Goal: Task Accomplishment & Management: Use online tool/utility

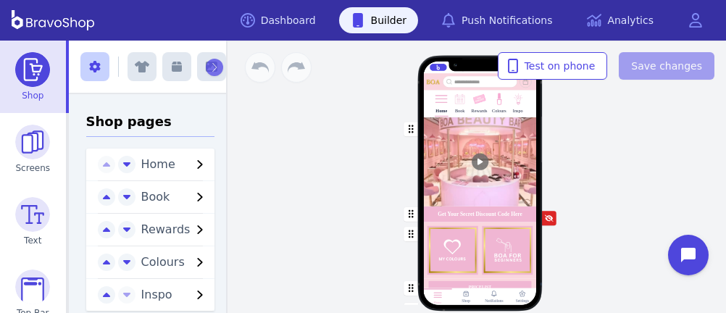
click at [475, 107] on div "Rewards" at bounding box center [480, 103] width 16 height 26
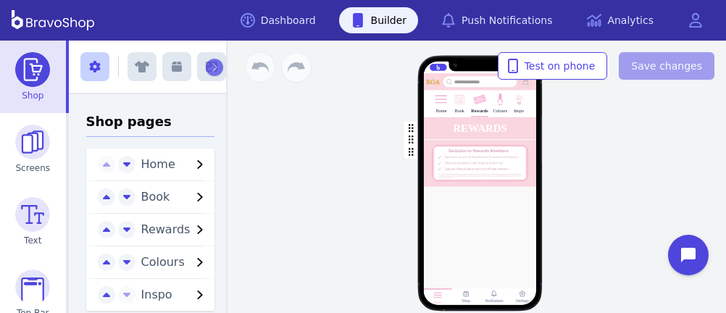
click at [211, 65] on icon "button" at bounding box center [214, 67] width 7 height 10
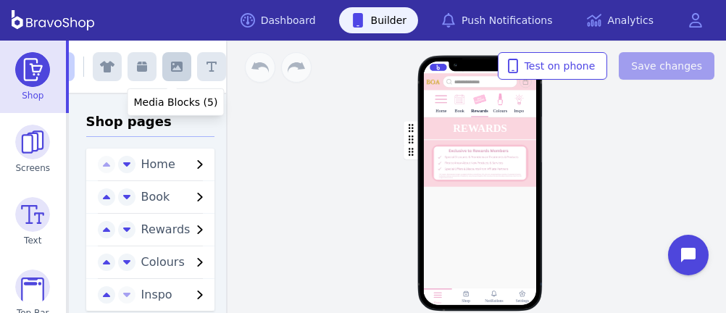
click at [172, 66] on icon "button" at bounding box center [177, 67] width 12 height 10
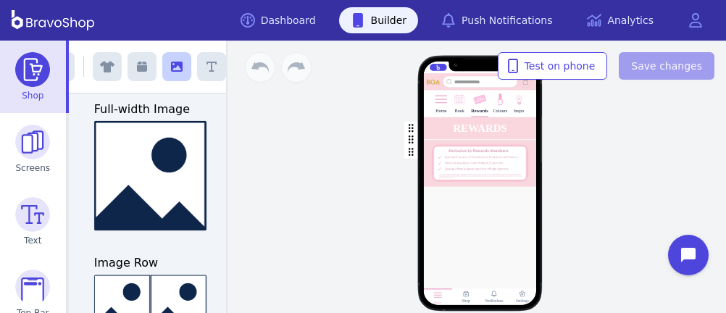
scroll to position [163, 0]
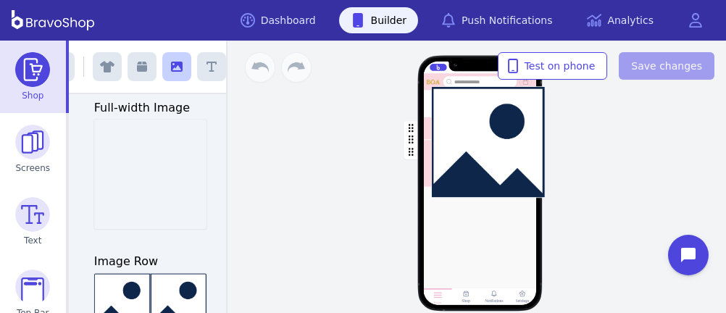
drag, startPoint x: 157, startPoint y: 177, endPoint x: 500, endPoint y: 145, distance: 344.4
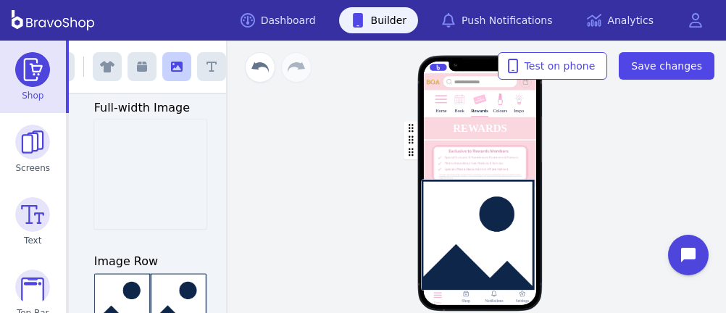
drag, startPoint x: 176, startPoint y: 181, endPoint x: 511, endPoint y: 241, distance: 340.4
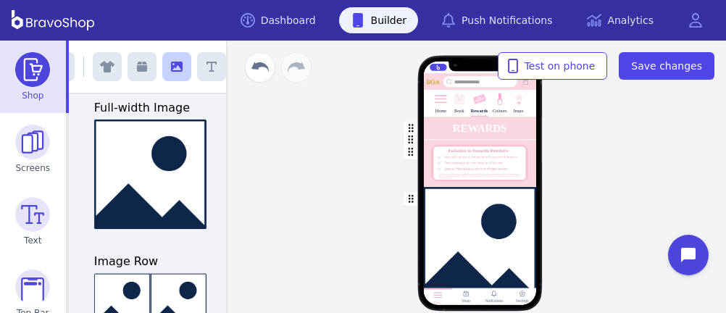
click at [481, 223] on div "button" at bounding box center [479, 242] width 113 height 110
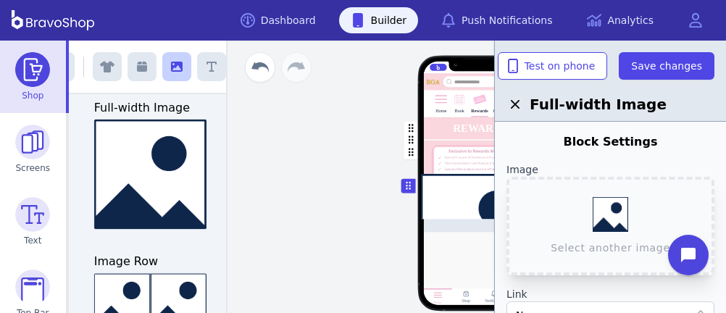
scroll to position [0, 0]
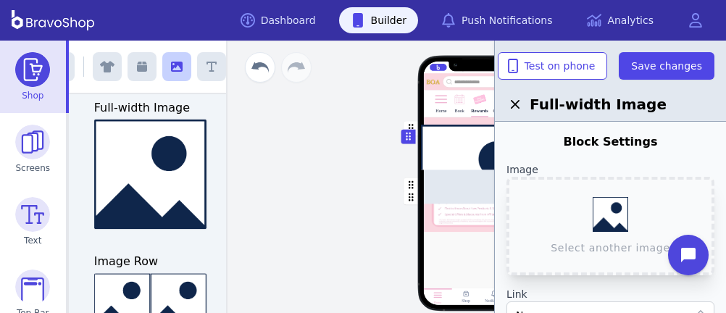
drag, startPoint x: 406, startPoint y: 182, endPoint x: 406, endPoint y: 133, distance: 48.6
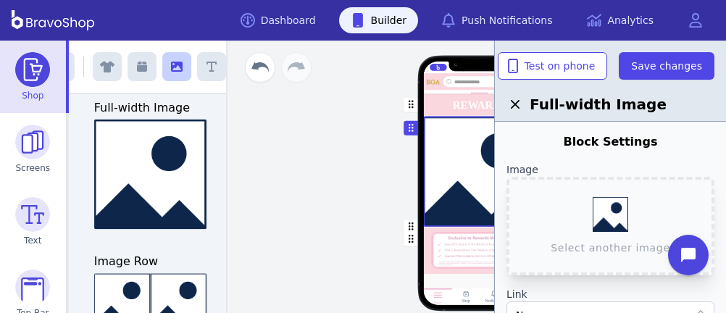
scroll to position [123, 0]
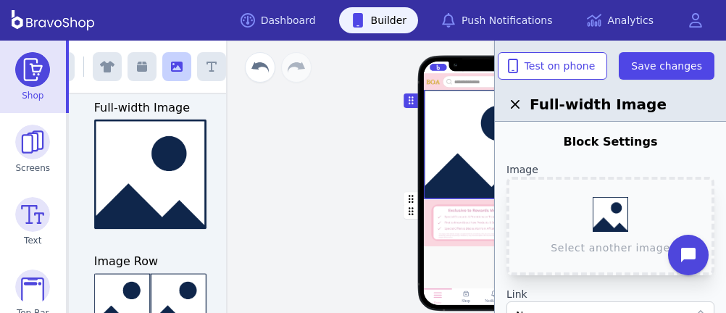
click at [447, 182] on div "button" at bounding box center [479, 143] width 113 height 110
click at [614, 222] on button "Select another image" at bounding box center [611, 226] width 208 height 99
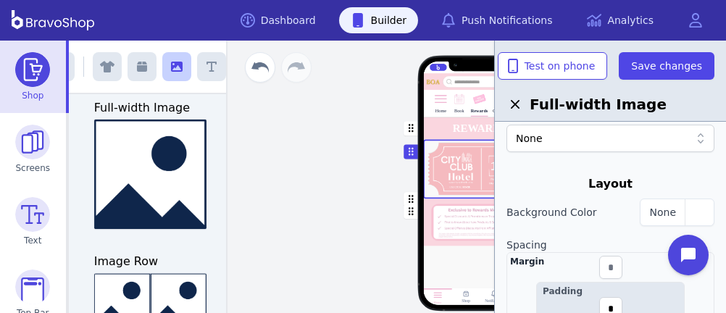
scroll to position [178, 0]
click at [439, 212] on div "button" at bounding box center [479, 223] width 113 height 46
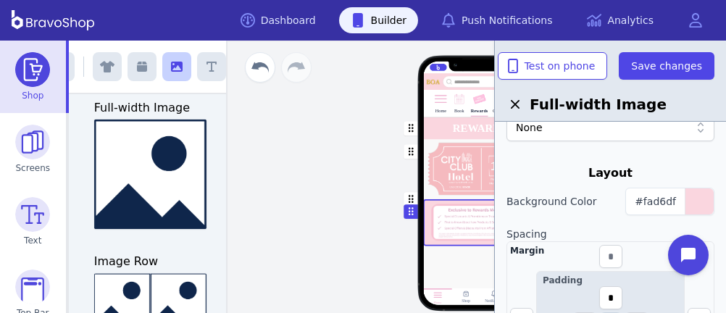
scroll to position [191, 0]
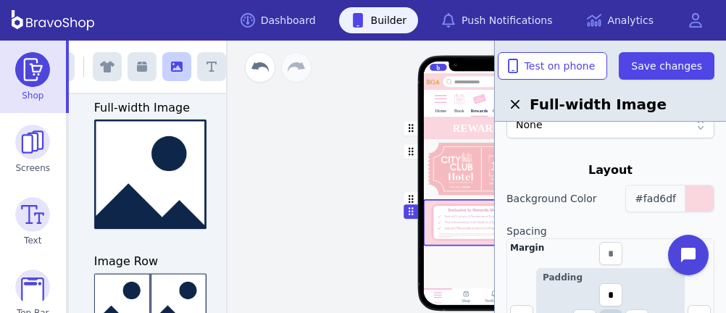
click at [668, 196] on span "#fad6df" at bounding box center [655, 199] width 41 height 12
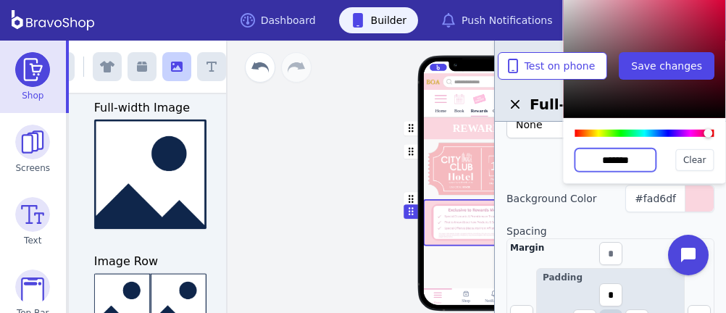
drag, startPoint x: 639, startPoint y: 158, endPoint x: 584, endPoint y: 156, distance: 54.4
click at [584, 156] on input "*******" at bounding box center [615, 160] width 81 height 23
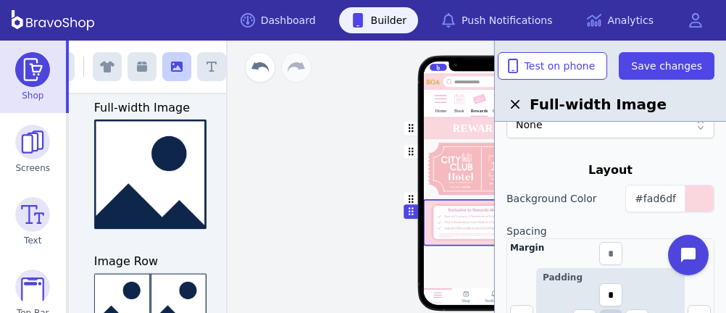
click at [464, 159] on div "button" at bounding box center [479, 169] width 113 height 59
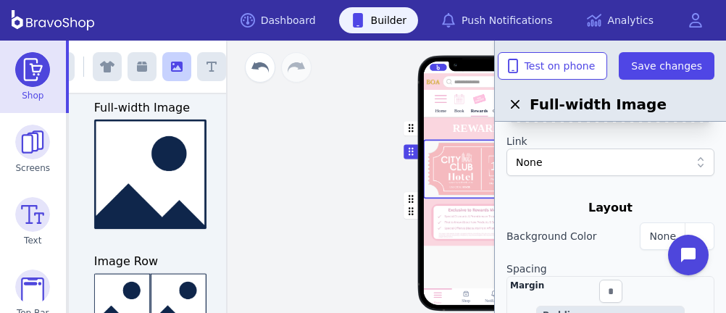
scroll to position [154, 0]
click at [667, 225] on button "None" at bounding box center [677, 236] width 75 height 28
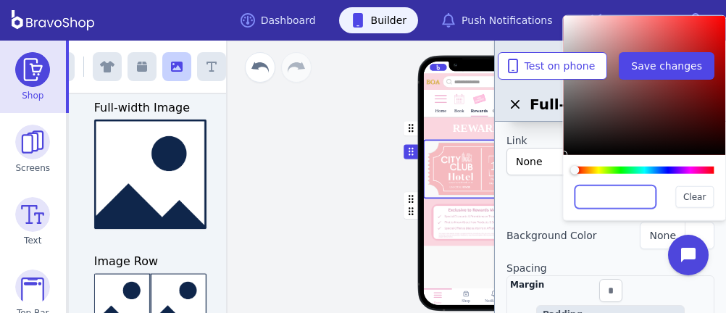
click at [623, 196] on input "text" at bounding box center [615, 197] width 81 height 23
paste input "*******"
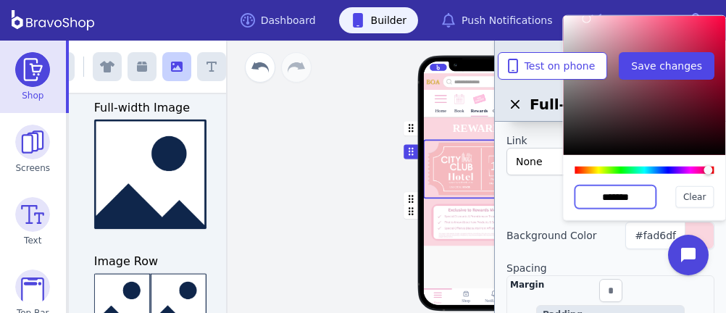
type input "*******"
click at [474, 207] on div "button" at bounding box center [479, 223] width 113 height 46
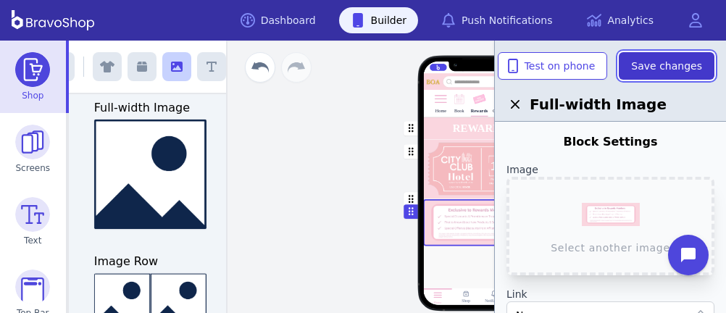
click at [664, 70] on span "Save changes" at bounding box center [666, 66] width 71 height 14
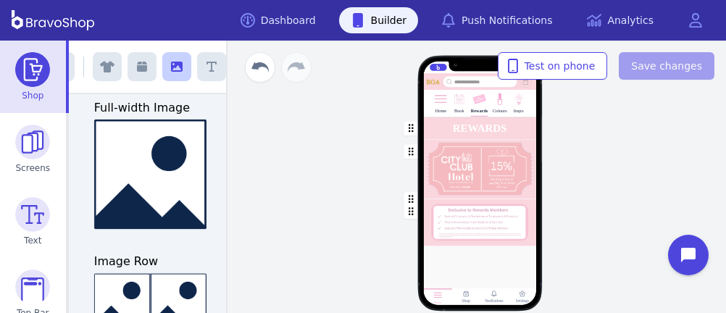
click at [484, 181] on div "button" at bounding box center [479, 169] width 113 height 59
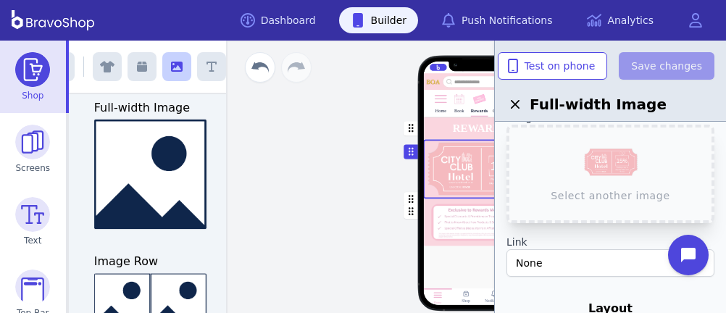
scroll to position [51, 0]
click at [344, 165] on div "Home Book Rewards Colours Inspo REWARDS Drag a block here to get started Home S…" at bounding box center [480, 189] width 272 height 174
click at [455, 112] on div "Book" at bounding box center [459, 111] width 9 height 5
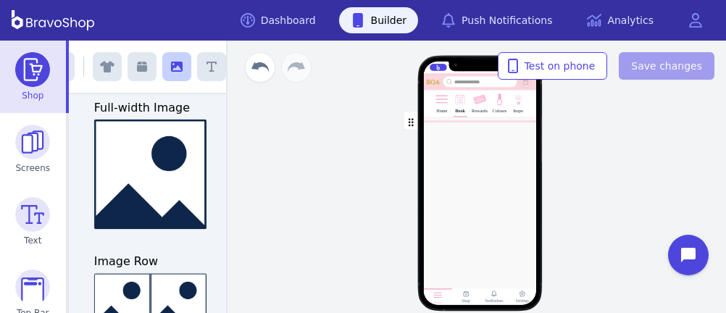
scroll to position [0, 0]
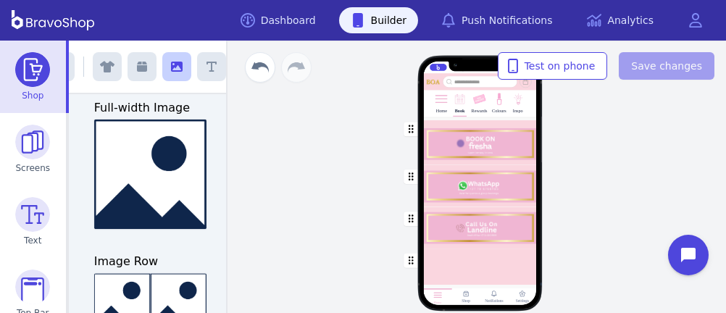
click at [475, 109] on div "Rewards" at bounding box center [480, 111] width 16 height 5
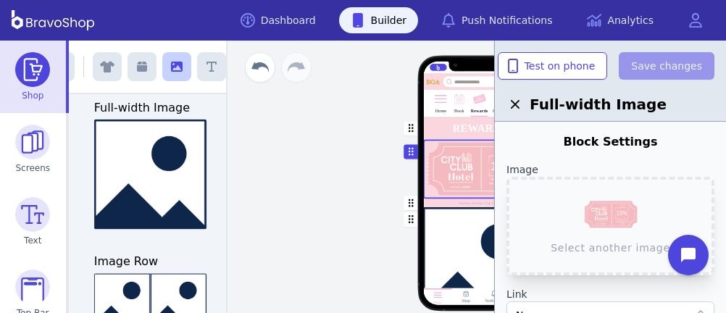
click at [464, 244] on div "button" at bounding box center [479, 262] width 113 height 110
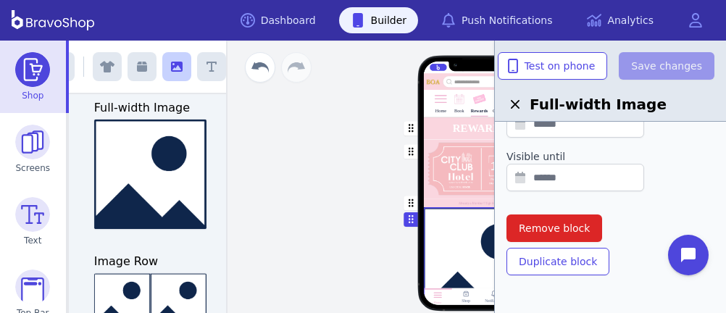
scroll to position [560, 0]
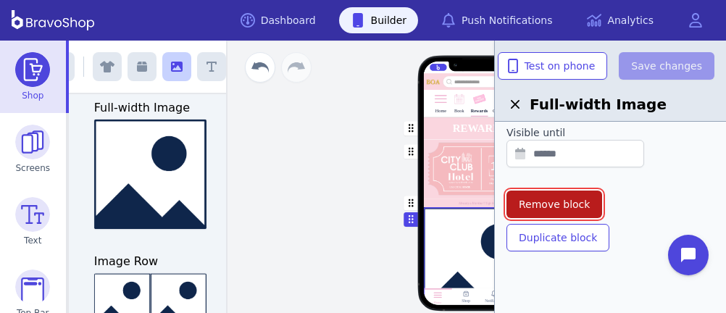
click at [556, 200] on span "Remove block" at bounding box center [554, 204] width 71 height 14
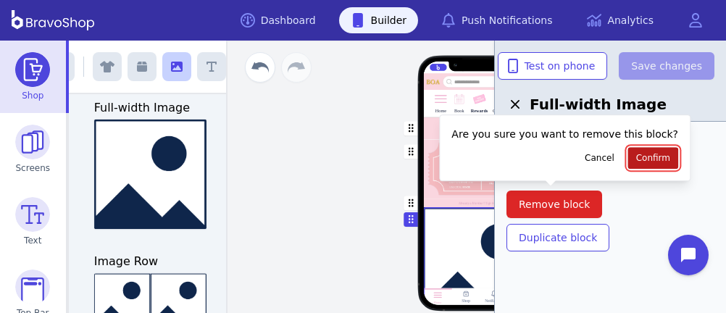
click at [636, 162] on span "Confirm" at bounding box center [653, 158] width 34 height 12
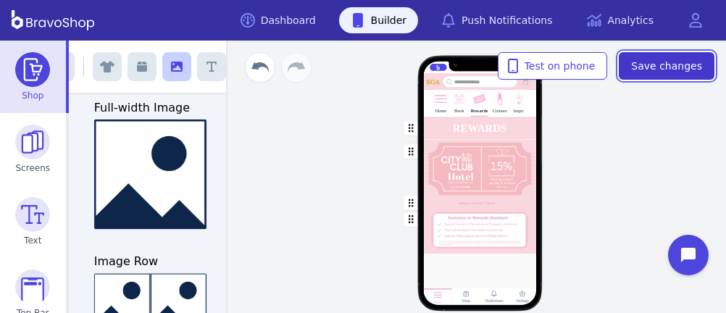
click at [655, 62] on span "Save changes" at bounding box center [666, 66] width 71 height 14
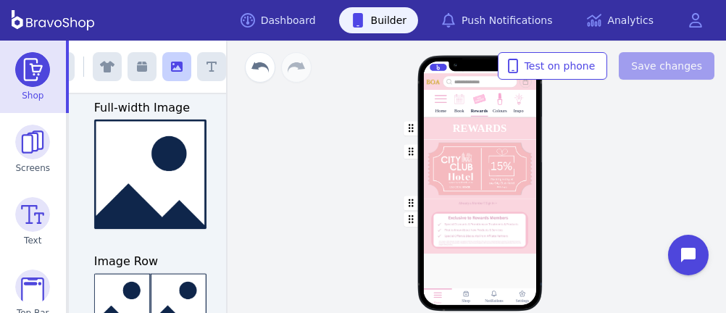
click at [670, 188] on div "Home Book Rewards Colours Inspo REWARDS Drag a block here to get started Home S…" at bounding box center [479, 177] width 493 height 273
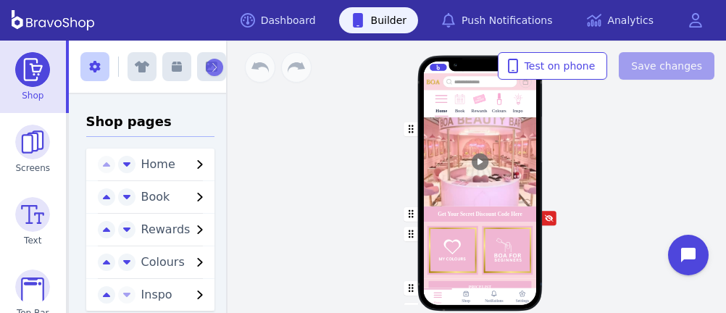
click at [475, 107] on div "Rewards" at bounding box center [480, 103] width 16 height 26
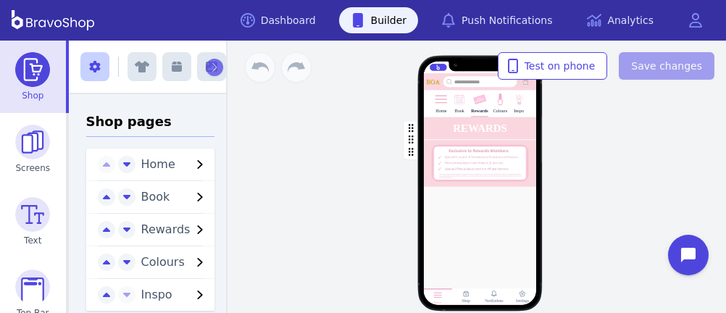
click at [211, 65] on icon "button" at bounding box center [214, 67] width 7 height 10
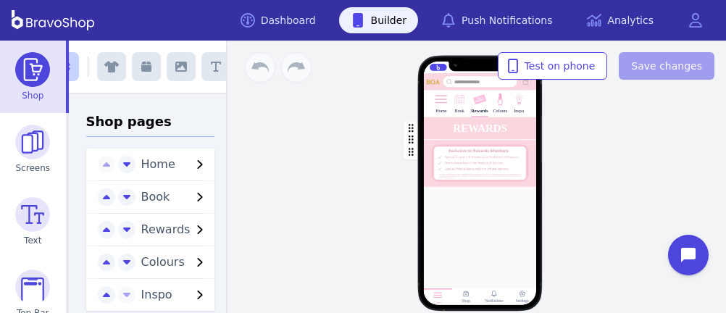
scroll to position [0, 35]
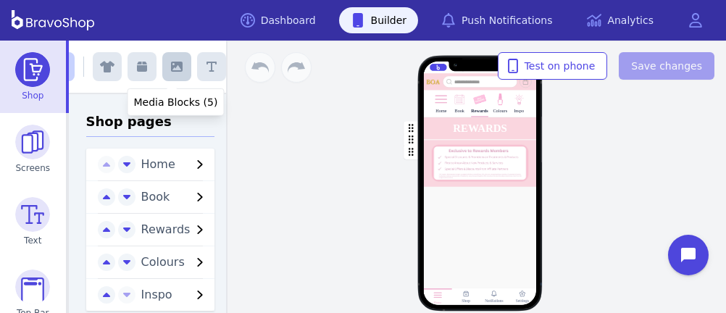
click at [172, 66] on icon "button" at bounding box center [177, 67] width 12 height 10
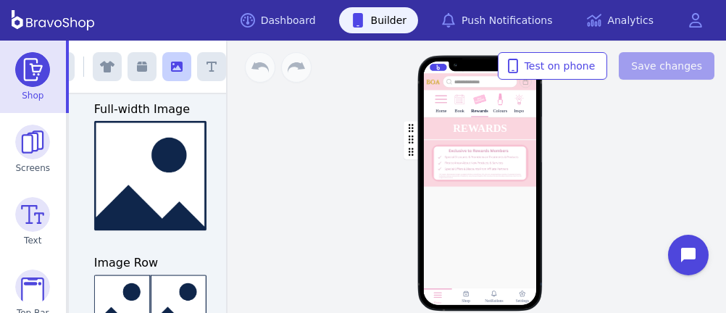
scroll to position [163, 0]
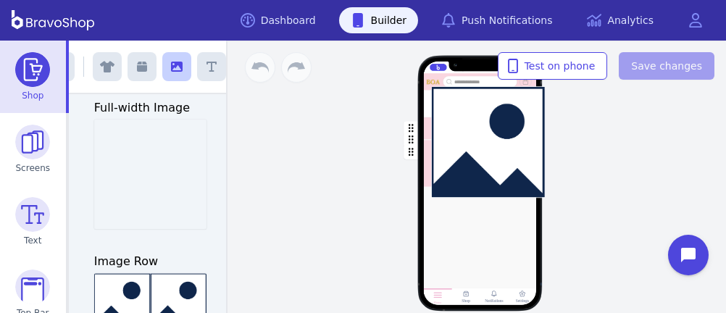
drag, startPoint x: 157, startPoint y: 177, endPoint x: 500, endPoint y: 145, distance: 344.4
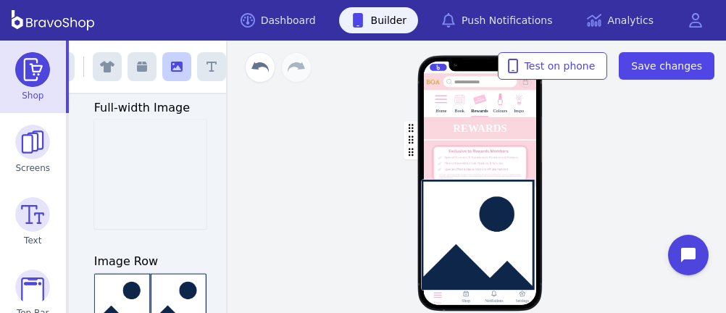
drag, startPoint x: 176, startPoint y: 181, endPoint x: 511, endPoint y: 241, distance: 340.4
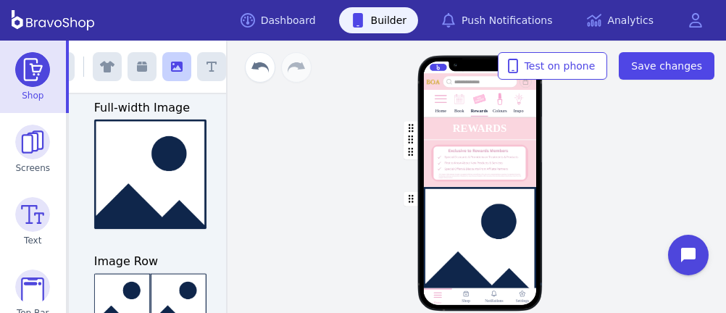
click at [481, 223] on div "button" at bounding box center [479, 242] width 113 height 110
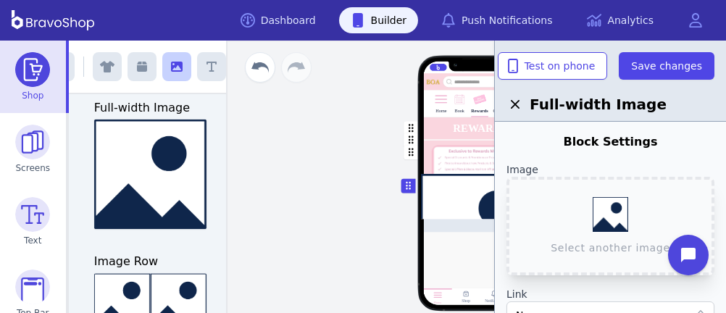
scroll to position [0, 0]
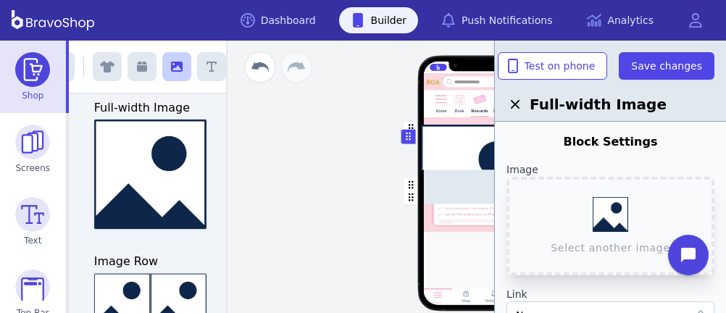
drag, startPoint x: 406, startPoint y: 182, endPoint x: 406, endPoint y: 133, distance: 48.6
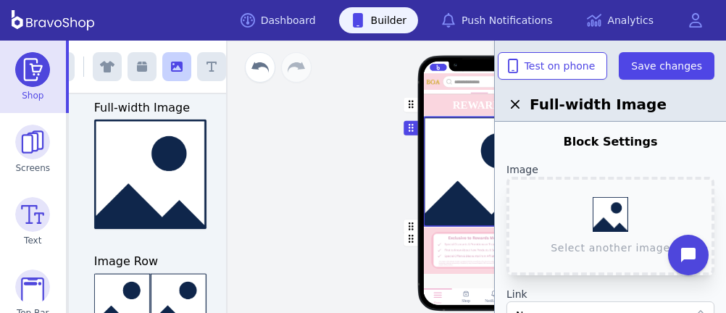
scroll to position [123, 0]
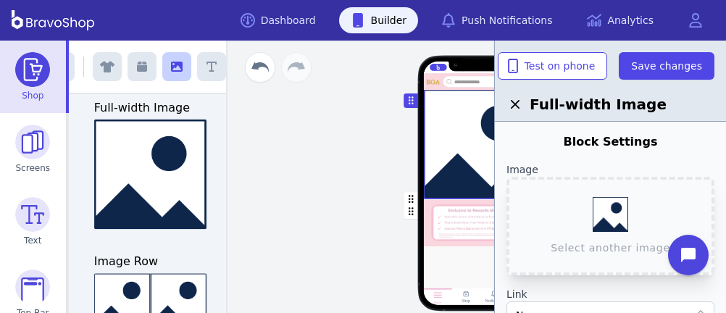
click at [447, 182] on div "button" at bounding box center [479, 143] width 113 height 110
click at [614, 222] on button "Select another image" at bounding box center [611, 226] width 208 height 99
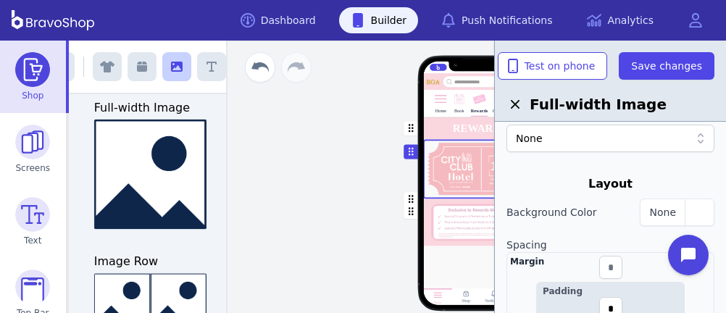
scroll to position [178, 0]
click at [439, 212] on div "button" at bounding box center [479, 223] width 113 height 46
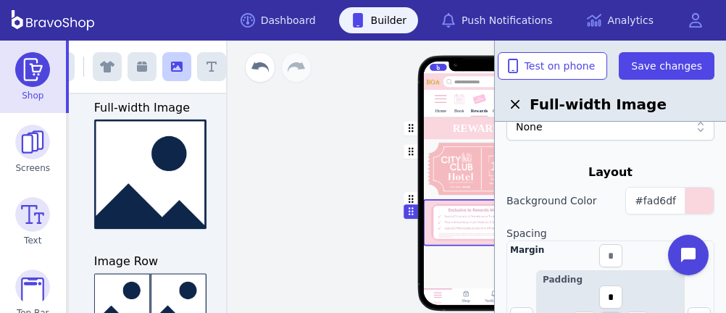
scroll to position [191, 0]
click at [668, 196] on span "#fad6df" at bounding box center [655, 199] width 41 height 12
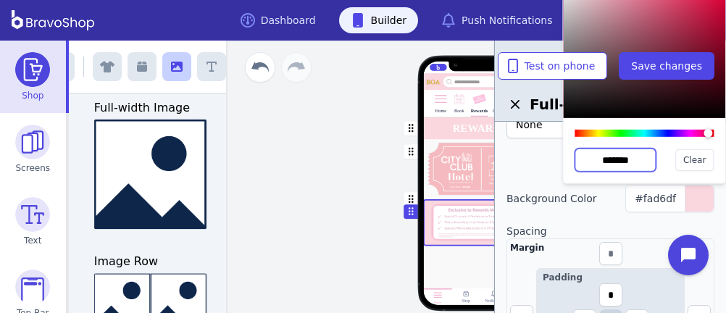
drag, startPoint x: 639, startPoint y: 158, endPoint x: 584, endPoint y: 156, distance: 54.4
click at [584, 156] on input "*******" at bounding box center [615, 160] width 81 height 23
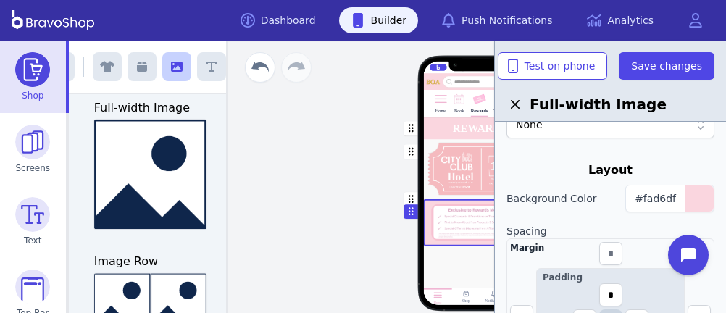
click at [464, 159] on div "button" at bounding box center [479, 169] width 113 height 59
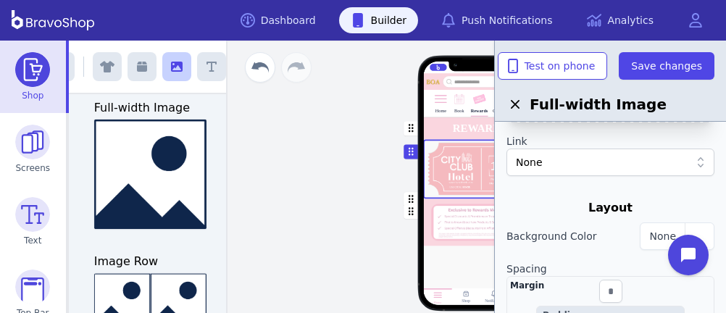
scroll to position [154, 0]
click at [667, 225] on button "None" at bounding box center [677, 236] width 75 height 28
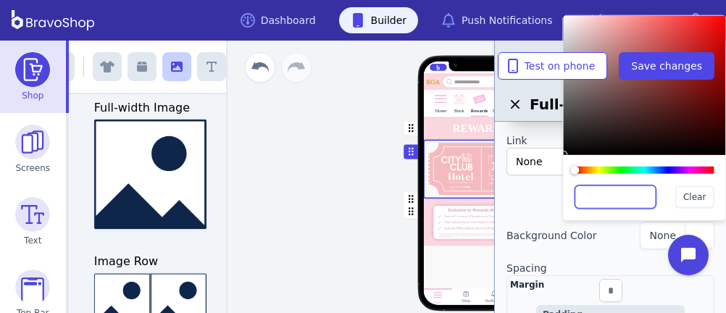
click at [623, 196] on input "text" at bounding box center [615, 197] width 81 height 23
paste input "*******"
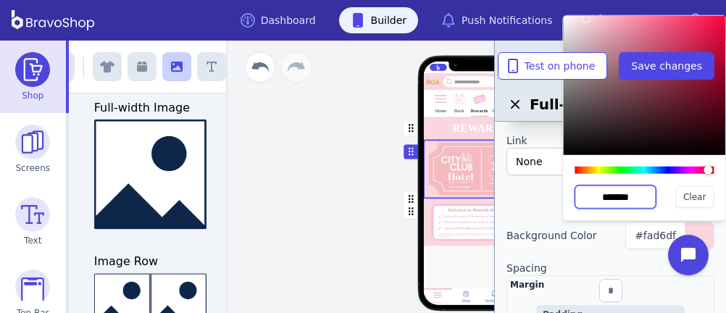
type input "*******"
click at [474, 207] on div "button" at bounding box center [479, 223] width 113 height 46
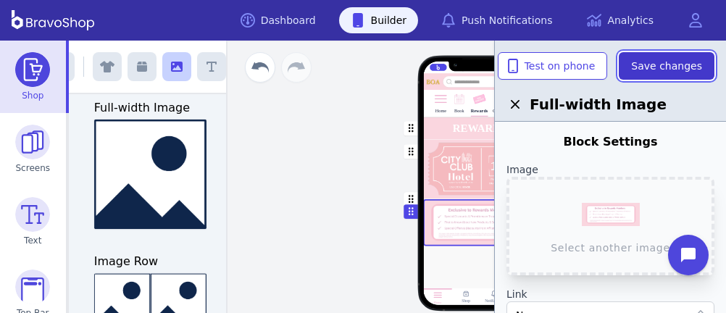
click at [664, 70] on span "Save changes" at bounding box center [666, 66] width 71 height 14
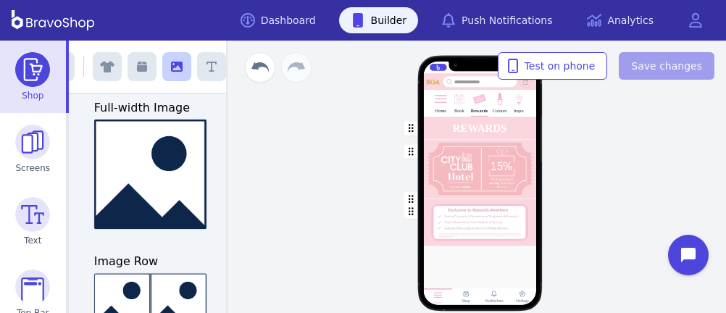
click at [484, 181] on div "button" at bounding box center [479, 169] width 113 height 59
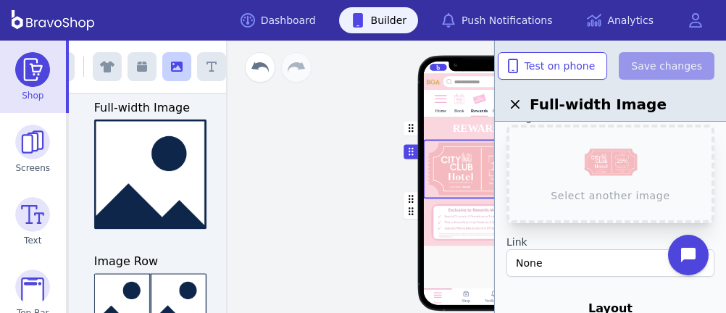
scroll to position [51, 0]
click at [344, 165] on div "Home Book Rewards Colours Inspo REWARDS Drag a block here to get started Home S…" at bounding box center [480, 189] width 272 height 174
click at [455, 112] on div "Book" at bounding box center [459, 111] width 9 height 5
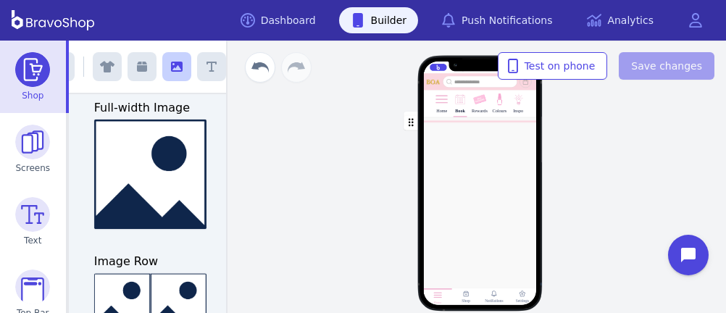
scroll to position [0, 0]
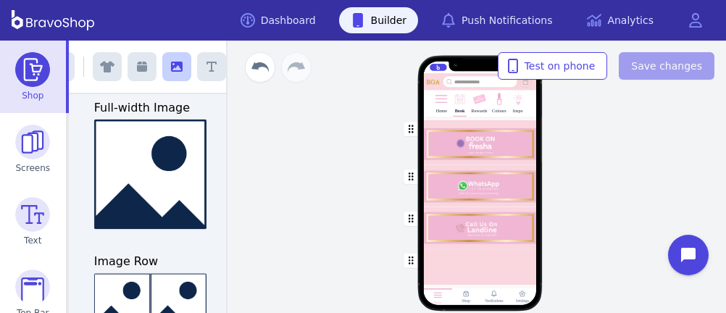
click at [475, 109] on div "Rewards" at bounding box center [480, 111] width 16 height 5
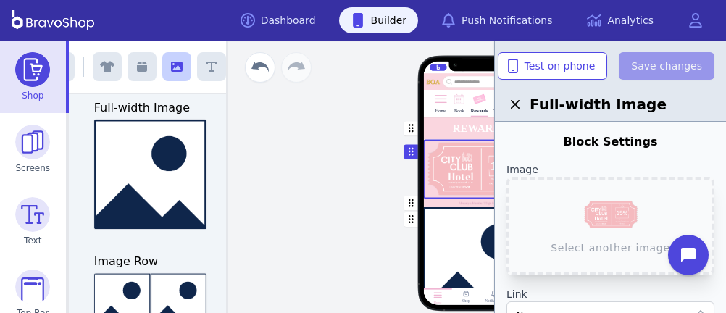
click at [464, 244] on div "button" at bounding box center [479, 262] width 113 height 110
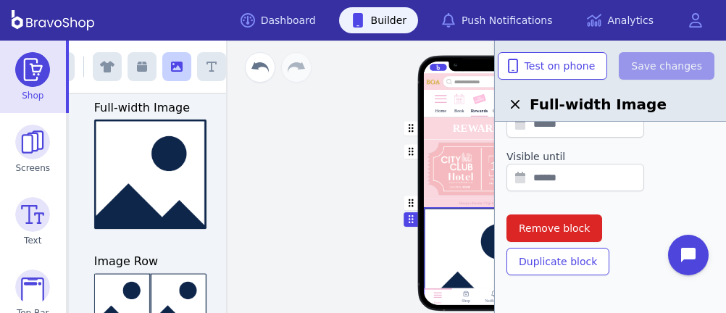
scroll to position [560, 0]
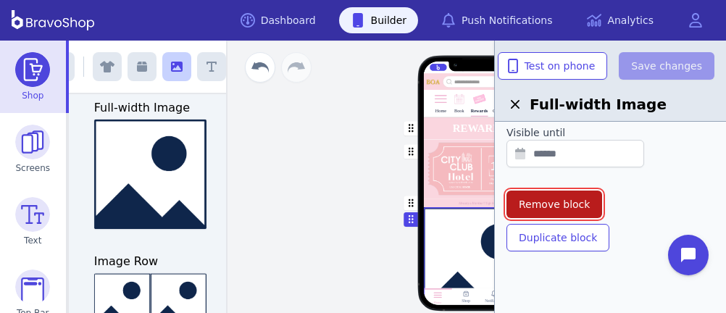
click at [556, 200] on span "Remove block" at bounding box center [554, 204] width 71 height 14
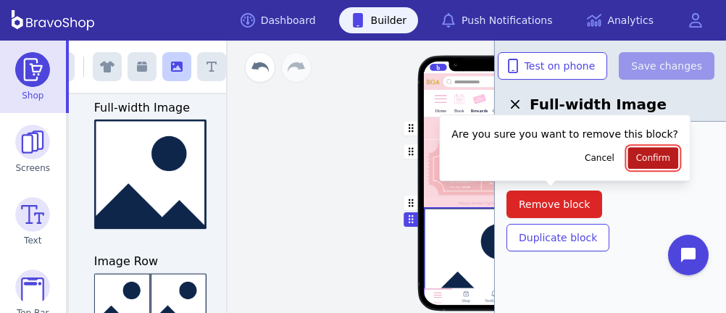
click at [636, 162] on span "Confirm" at bounding box center [653, 158] width 34 height 12
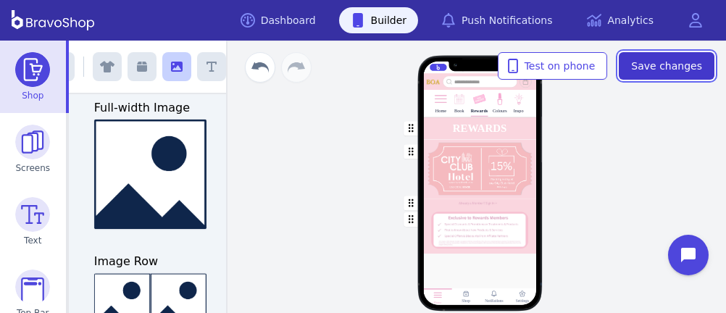
click at [655, 62] on span "Save changes" at bounding box center [666, 66] width 71 height 14
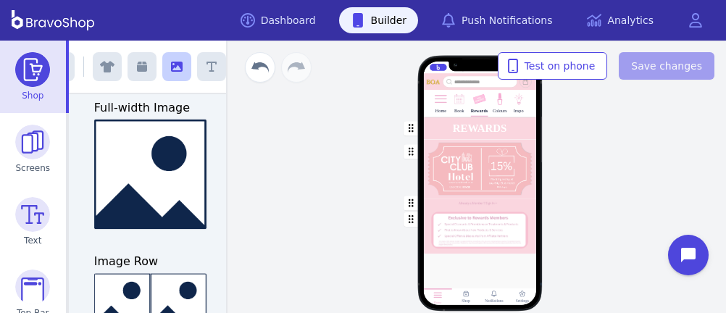
click at [670, 188] on div "Home Book Rewards Colours Inspo REWARDS Drag a block here to get started Home S…" at bounding box center [479, 177] width 493 height 273
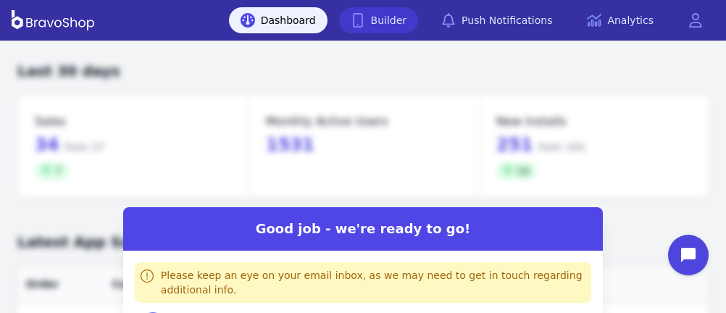
click at [365, 22] on icon at bounding box center [358, 20] width 14 height 14
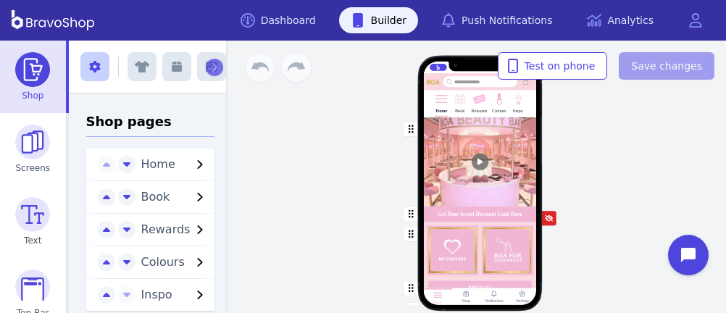
click at [481, 97] on img at bounding box center [480, 100] width 14 height 14
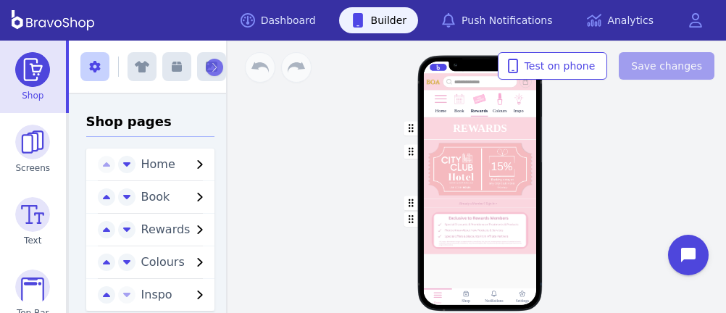
click at [461, 186] on div "button" at bounding box center [479, 169] width 113 height 59
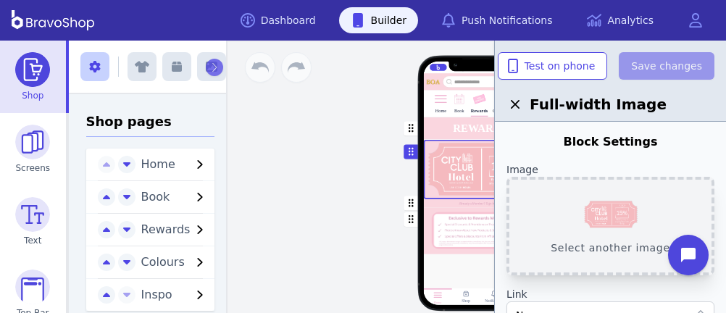
click at [586, 206] on button "Select another image" at bounding box center [611, 226] width 208 height 99
click at [539, 146] on div "Block Settings" at bounding box center [611, 141] width 208 height 17
click at [586, 207] on button "Select another image" at bounding box center [611, 226] width 208 height 99
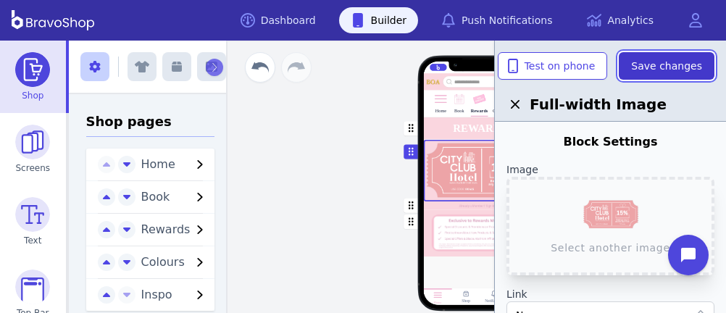
click at [650, 70] on span "Save changes" at bounding box center [666, 66] width 71 height 14
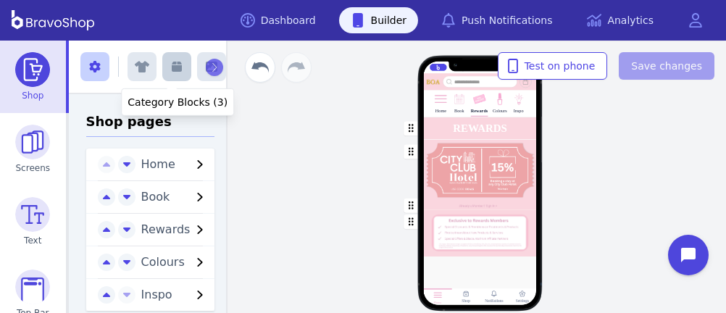
click at [172, 68] on icon "button" at bounding box center [177, 67] width 10 height 10
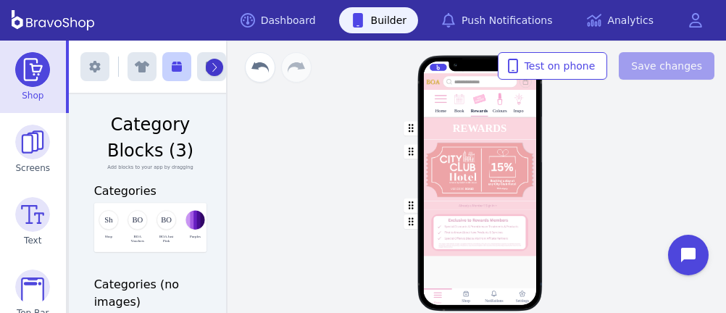
click at [211, 62] on icon "button" at bounding box center [214, 67] width 7 height 10
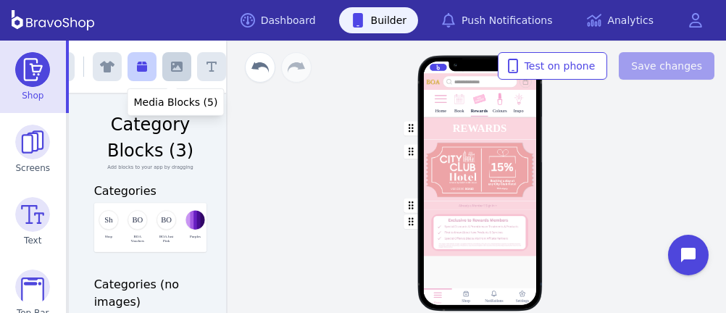
click at [173, 65] on icon "button" at bounding box center [177, 67] width 12 height 12
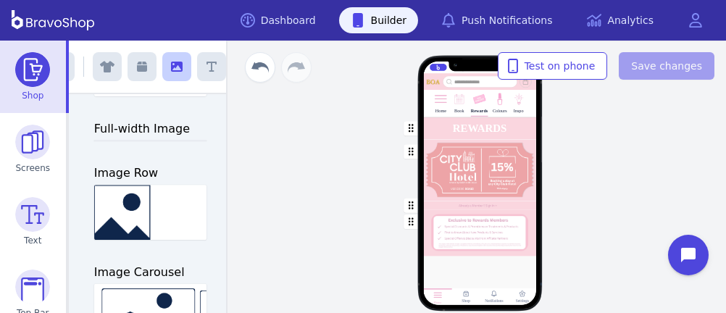
scroll to position [139, 0]
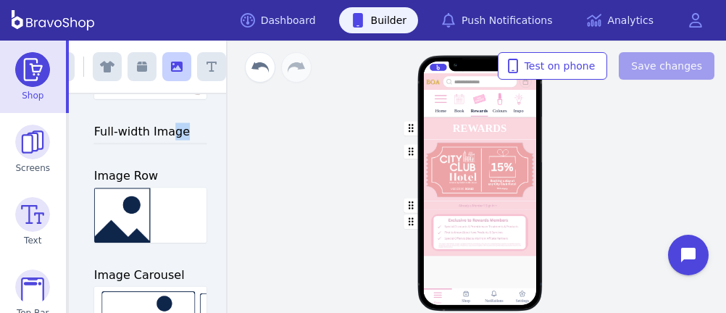
drag, startPoint x: 157, startPoint y: 133, endPoint x: 195, endPoint y: 138, distance: 38.0
click at [195, 138] on h3 "Full-width Image" at bounding box center [150, 131] width 113 height 17
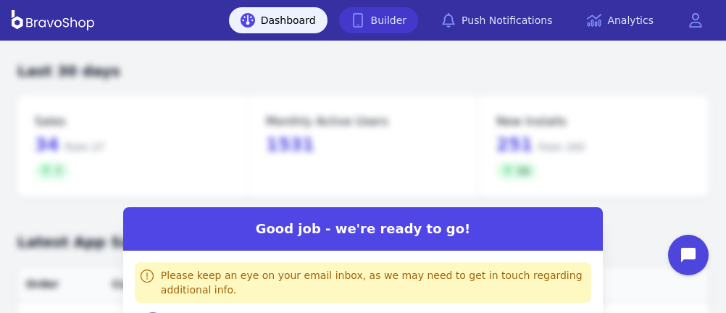
click at [365, 22] on icon at bounding box center [358, 20] width 14 height 14
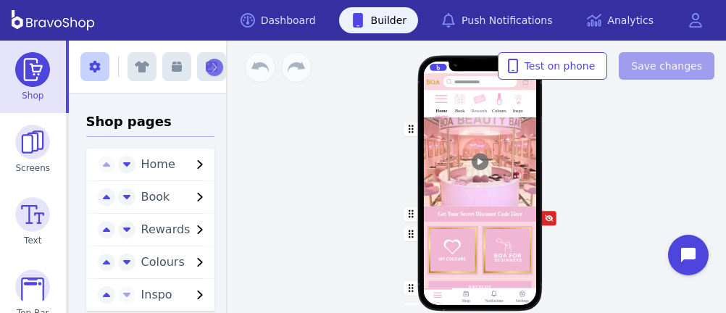
click at [481, 97] on img at bounding box center [480, 100] width 14 height 14
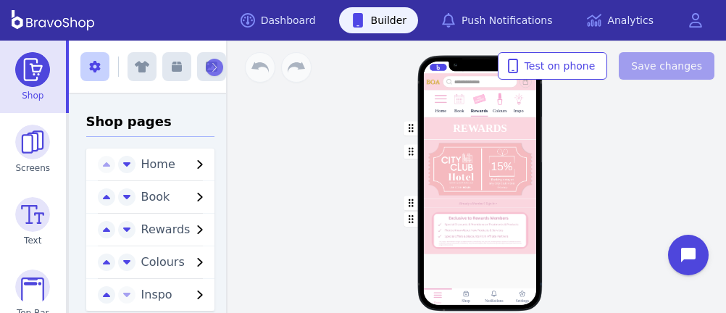
click at [461, 186] on div "button" at bounding box center [479, 169] width 113 height 59
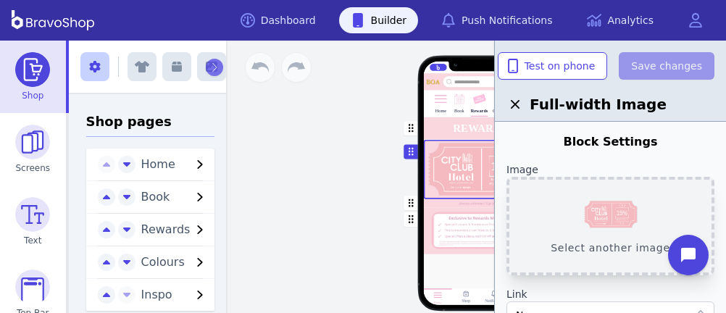
click at [586, 206] on button "Select another image" at bounding box center [611, 226] width 208 height 99
click at [539, 146] on div "Block Settings" at bounding box center [611, 141] width 208 height 17
click at [586, 207] on button "Select another image" at bounding box center [611, 226] width 208 height 99
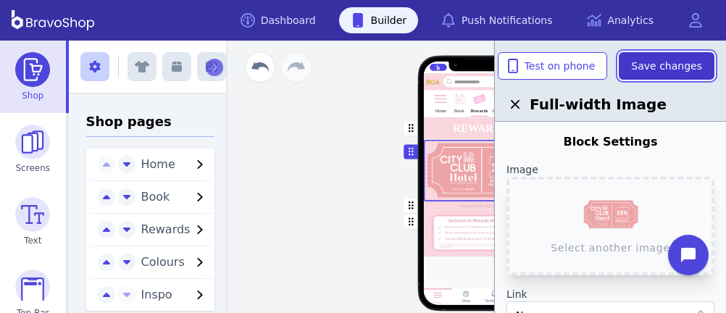
click at [650, 70] on span "Save changes" at bounding box center [666, 66] width 71 height 14
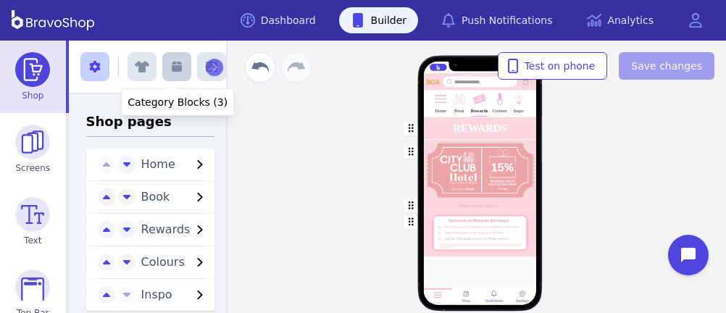
click at [172, 68] on icon "button" at bounding box center [177, 67] width 10 height 10
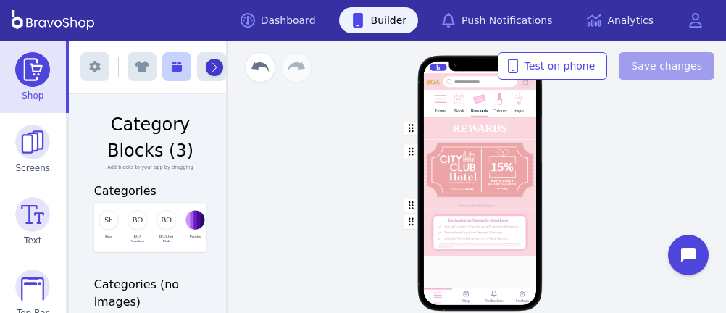
click at [211, 62] on icon "button" at bounding box center [214, 67] width 7 height 10
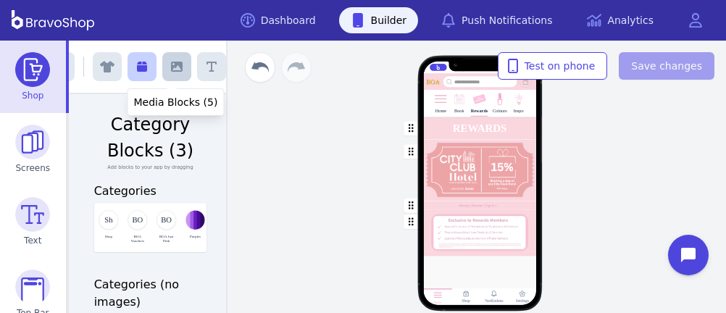
click at [173, 65] on icon "button" at bounding box center [177, 67] width 12 height 12
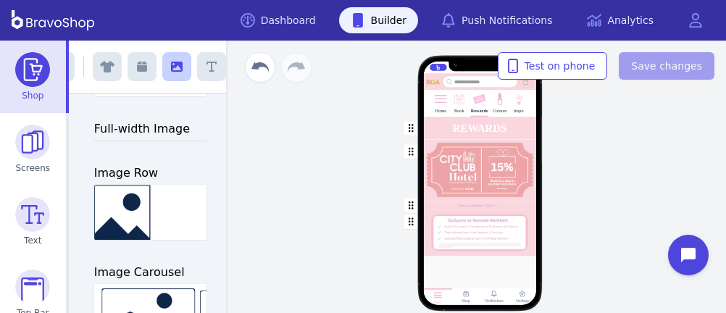
scroll to position [139, 0]
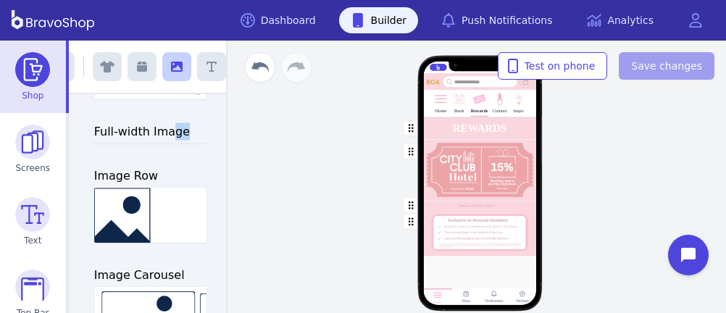
drag, startPoint x: 157, startPoint y: 133, endPoint x: 195, endPoint y: 138, distance: 38.0
click at [195, 138] on h3 "Full-width Image" at bounding box center [150, 131] width 113 height 17
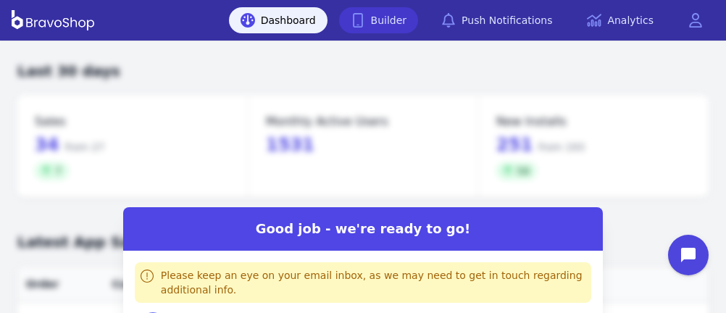
click at [406, 19] on link "Builder" at bounding box center [379, 20] width 80 height 26
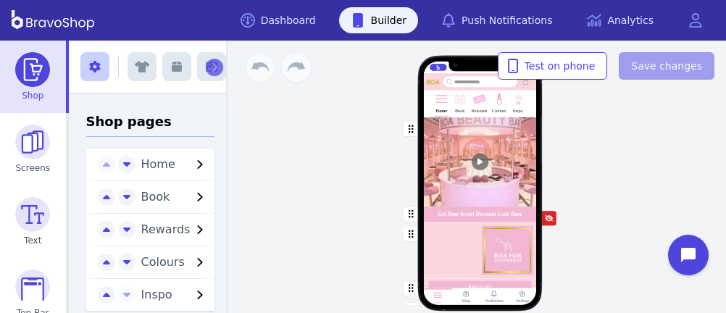
click at [475, 102] on img at bounding box center [480, 100] width 14 height 14
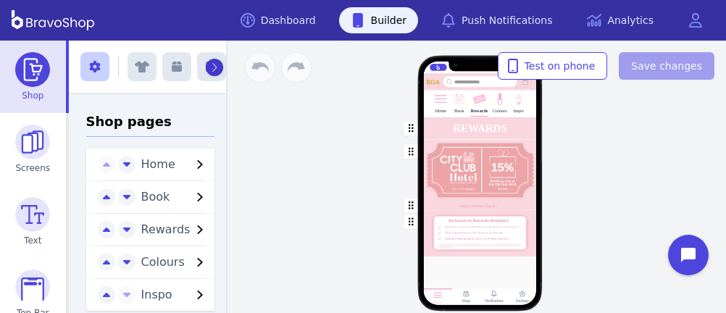
click at [211, 63] on icon "button" at bounding box center [214, 67] width 7 height 10
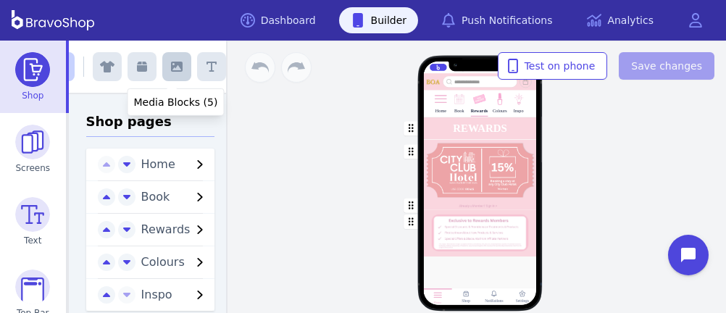
click at [171, 67] on icon "button" at bounding box center [177, 67] width 12 height 10
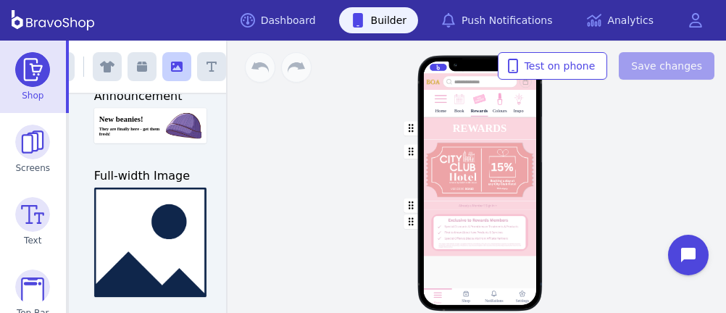
scroll to position [98, 0]
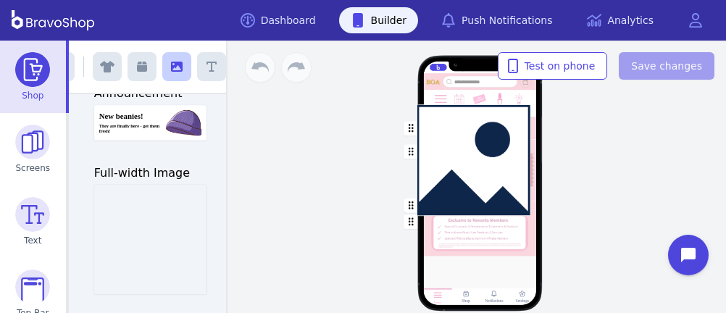
drag, startPoint x: 159, startPoint y: 205, endPoint x: 490, endPoint y: 126, distance: 339.9
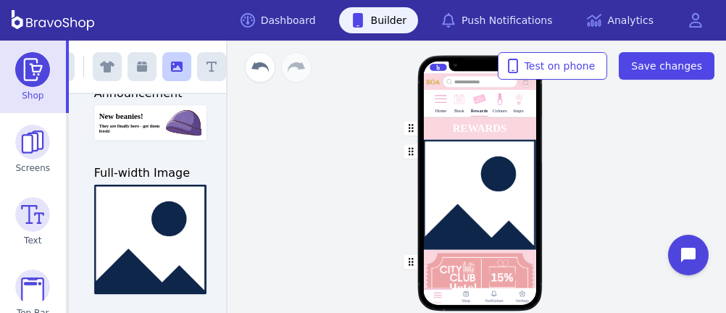
click at [489, 191] on div "button" at bounding box center [479, 195] width 113 height 110
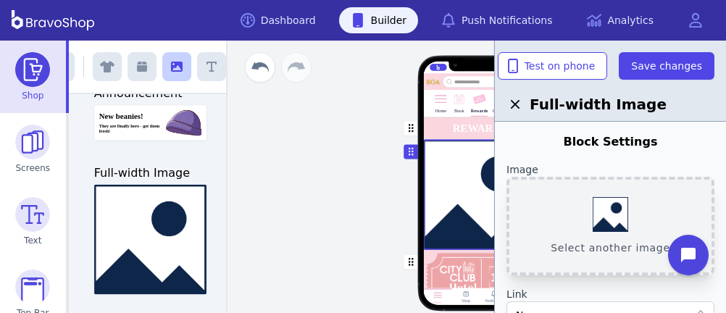
click at [599, 218] on button "Select another image" at bounding box center [611, 226] width 208 height 99
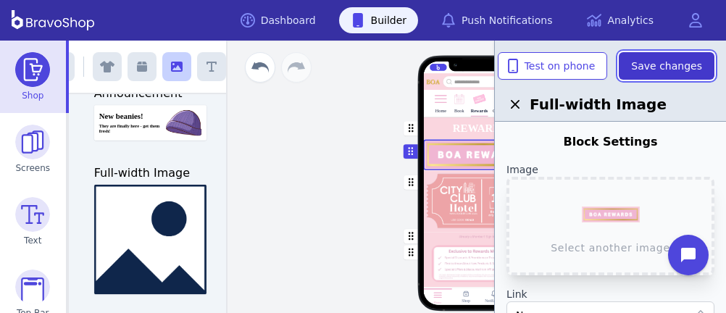
click at [650, 64] on span "Save changes" at bounding box center [666, 66] width 71 height 14
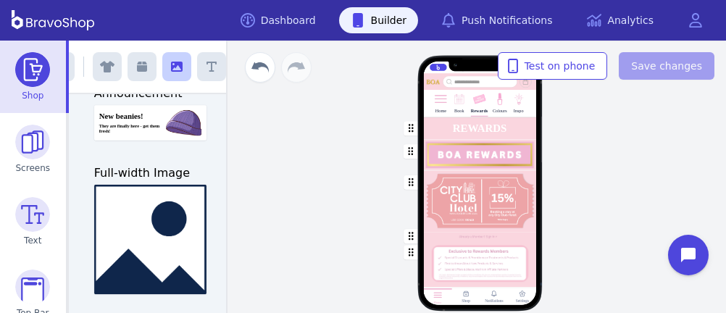
click at [494, 127] on div "button" at bounding box center [479, 128] width 113 height 22
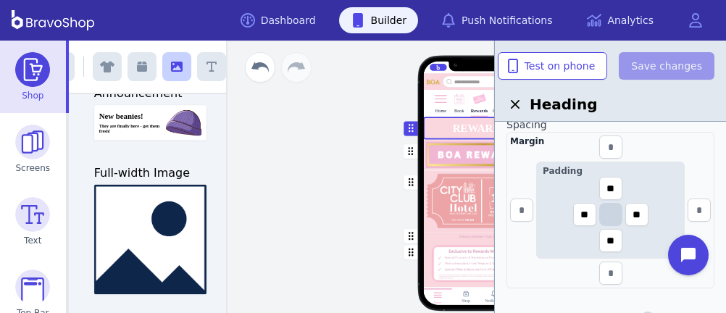
scroll to position [650, 0]
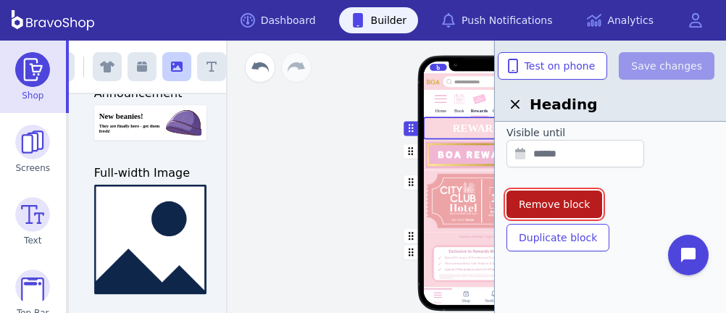
click at [560, 201] on span "Remove block" at bounding box center [554, 204] width 71 height 14
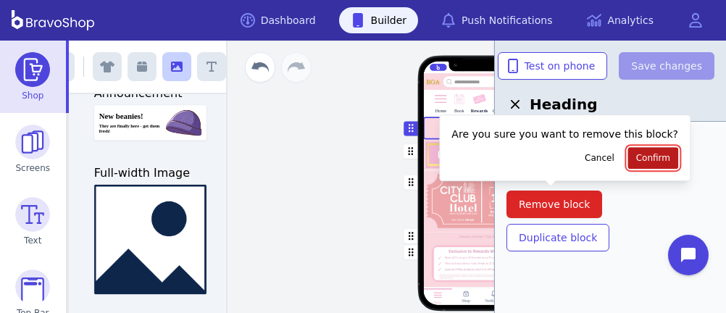
click at [636, 160] on span "Confirm" at bounding box center [653, 158] width 34 height 12
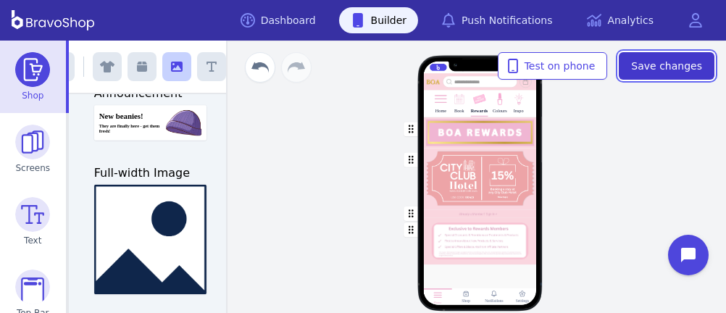
click at [693, 69] on span "Save changes" at bounding box center [666, 66] width 71 height 14
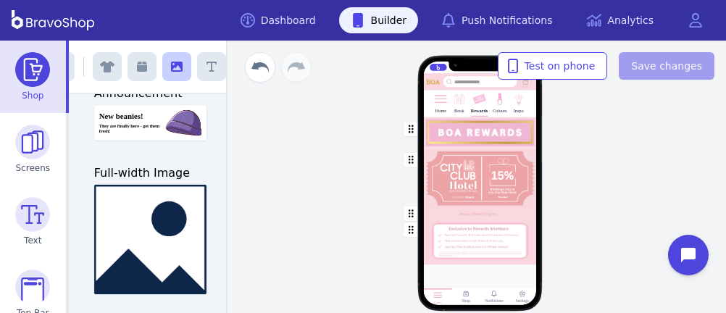
click at [502, 126] on div "button" at bounding box center [479, 132] width 113 height 30
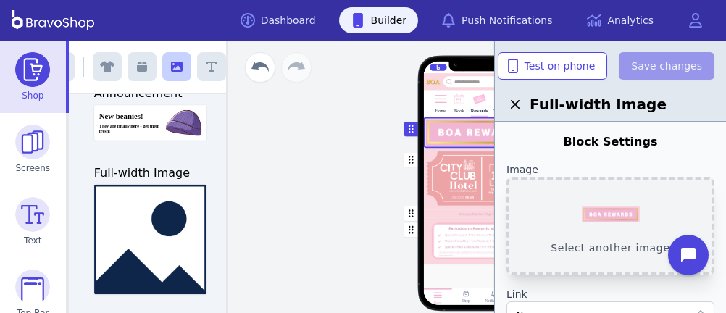
scroll to position [560, 0]
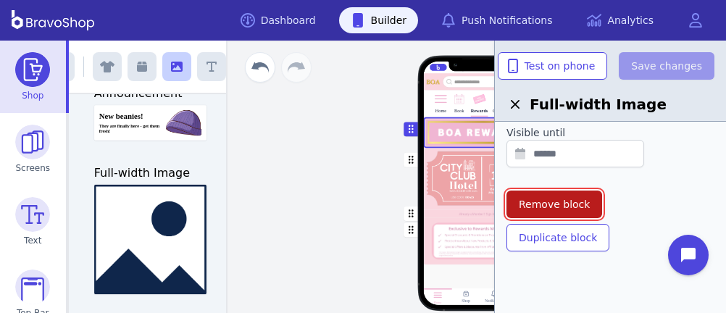
click at [576, 199] on span "Remove block" at bounding box center [554, 204] width 71 height 14
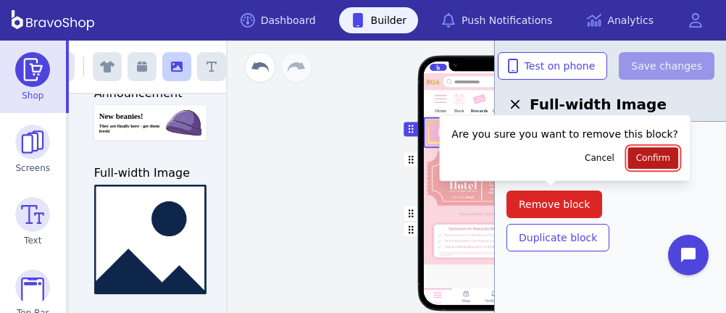
click at [636, 155] on span "Confirm" at bounding box center [653, 158] width 34 height 12
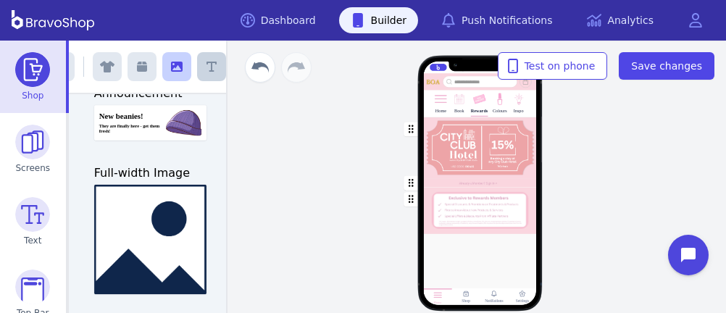
click at [212, 60] on button "button" at bounding box center [211, 66] width 29 height 29
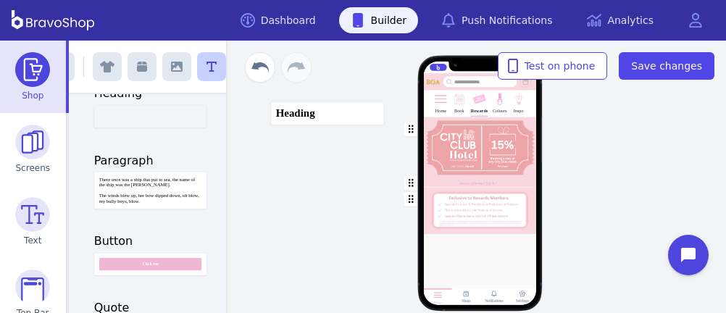
scroll to position [58, 0]
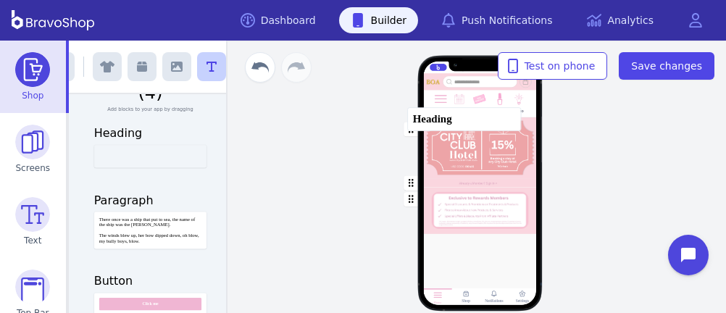
drag, startPoint x: 160, startPoint y: 112, endPoint x: 481, endPoint y: 115, distance: 321.1
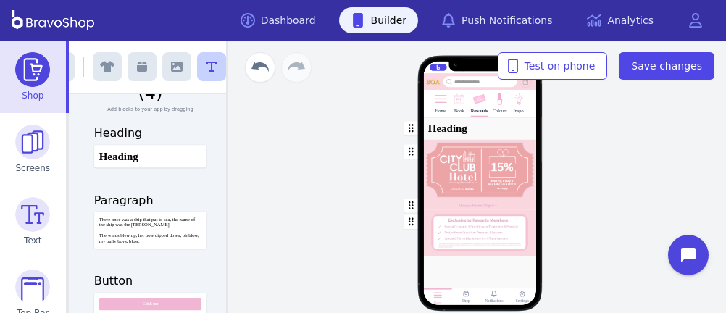
click at [469, 128] on div "button" at bounding box center [479, 128] width 113 height 22
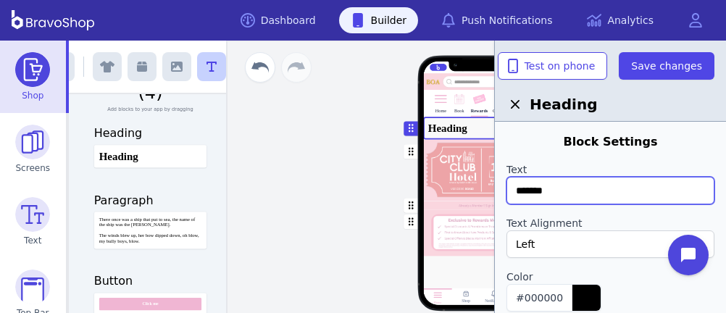
drag, startPoint x: 560, startPoint y: 196, endPoint x: 480, endPoint y: 187, distance: 80.2
click at [480, 187] on div "Exit builder Text Blocks (4) Add blocks to your app by dragging Heading Heading…" at bounding box center [397, 177] width 657 height 273
type input "**********"
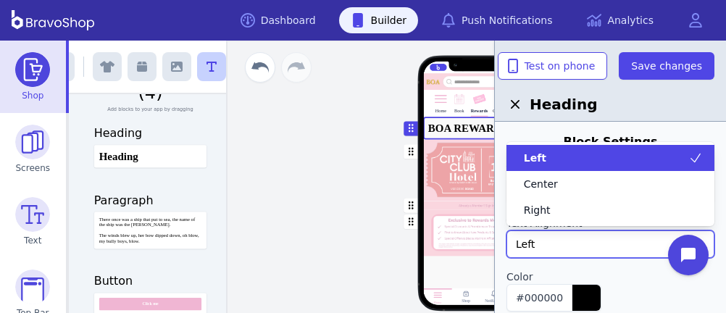
click at [539, 241] on div "Left" at bounding box center [603, 244] width 174 height 14
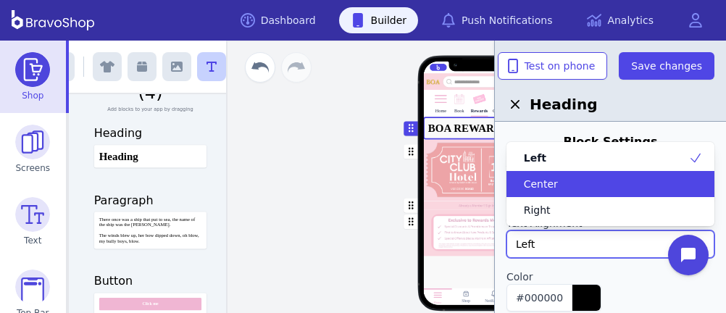
click at [538, 180] on span "Center" at bounding box center [541, 184] width 34 height 14
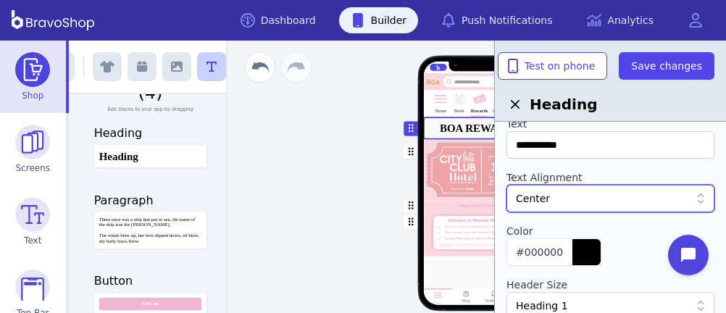
scroll to position [48, 0]
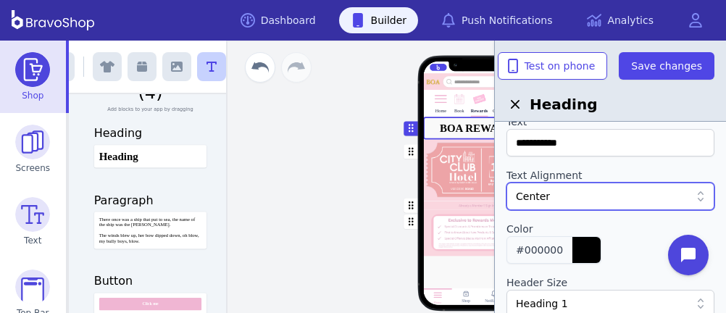
click at [576, 254] on div "button" at bounding box center [586, 250] width 29 height 26
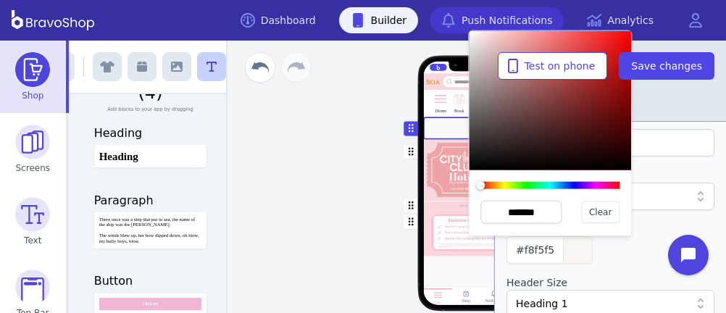
type input "*******"
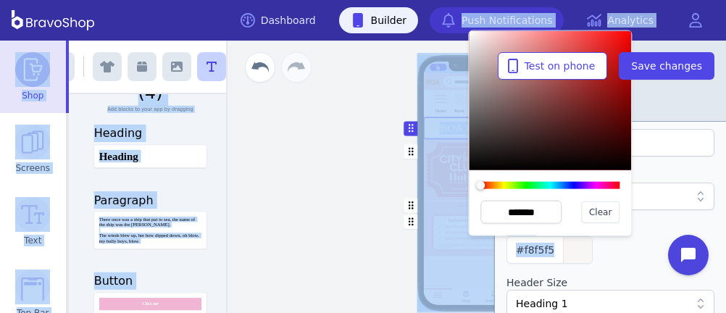
drag, startPoint x: 471, startPoint y: 35, endPoint x: 465, endPoint y: 29, distance: 8.7
click at [465, 29] on div "**********" at bounding box center [363, 156] width 726 height 313
click at [599, 256] on div "#ffffff" at bounding box center [611, 250] width 208 height 28
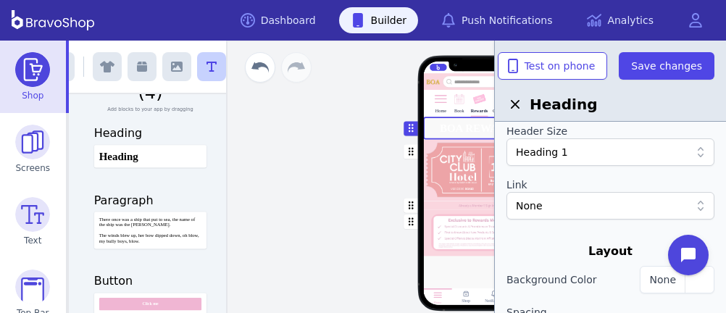
scroll to position [200, 0]
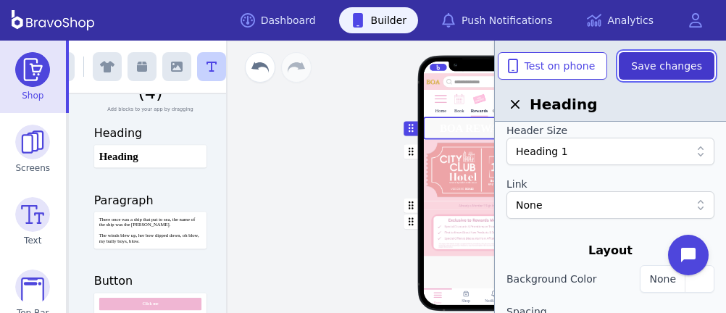
click at [688, 59] on span "Save changes" at bounding box center [666, 66] width 71 height 14
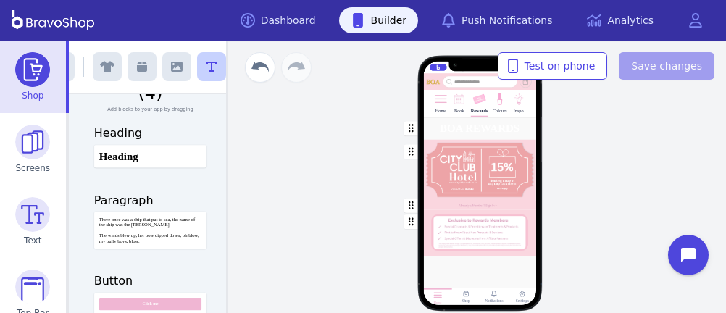
click at [431, 204] on div "button" at bounding box center [479, 206] width 113 height 9
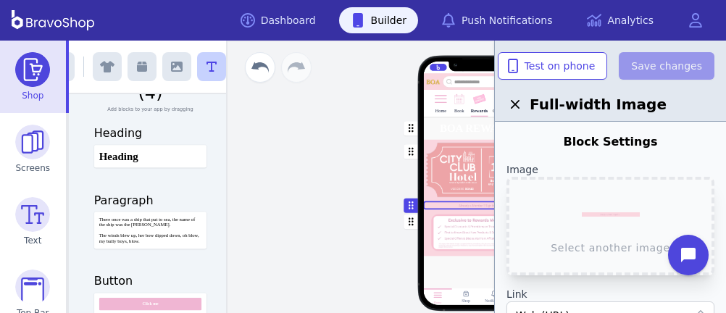
click at [426, 230] on div "button" at bounding box center [479, 233] width 113 height 46
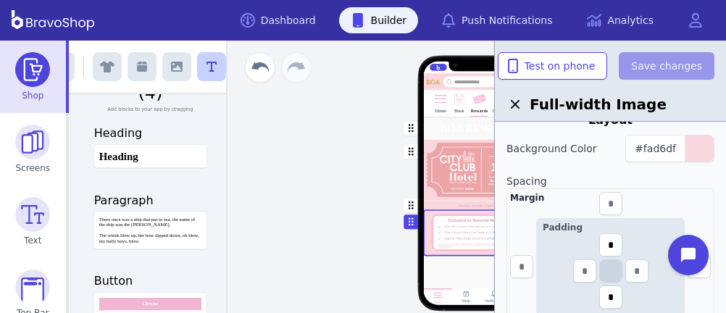
scroll to position [238, 0]
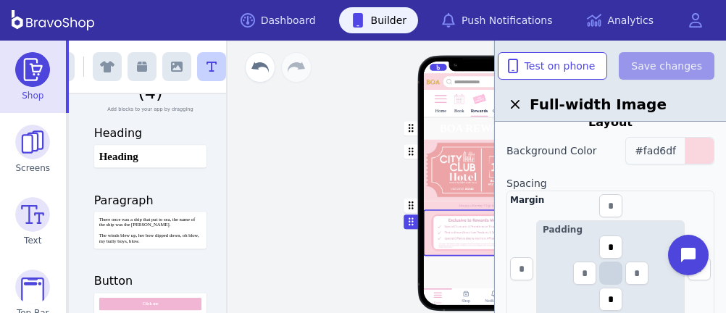
click at [674, 150] on span "#fad6df" at bounding box center [655, 151] width 41 height 12
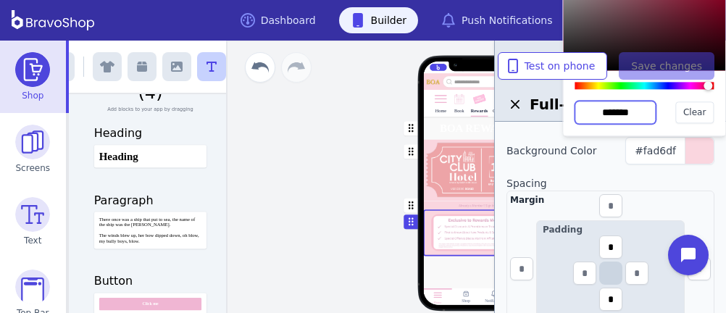
drag, startPoint x: 642, startPoint y: 114, endPoint x: 580, endPoint y: 112, distance: 62.4
click at [580, 112] on input "*******" at bounding box center [615, 112] width 81 height 23
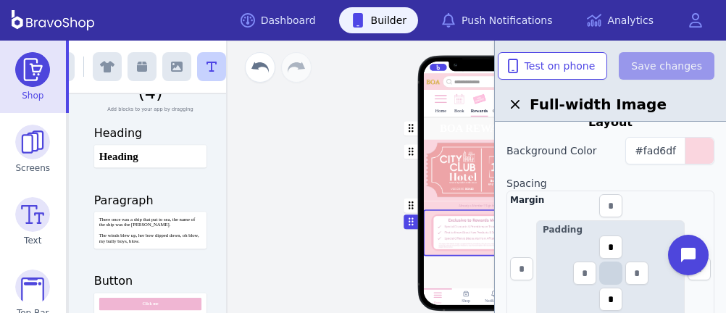
click at [463, 123] on div "button" at bounding box center [479, 128] width 113 height 22
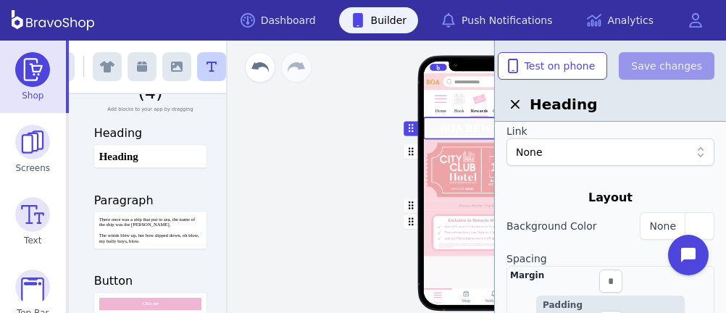
scroll to position [259, 0]
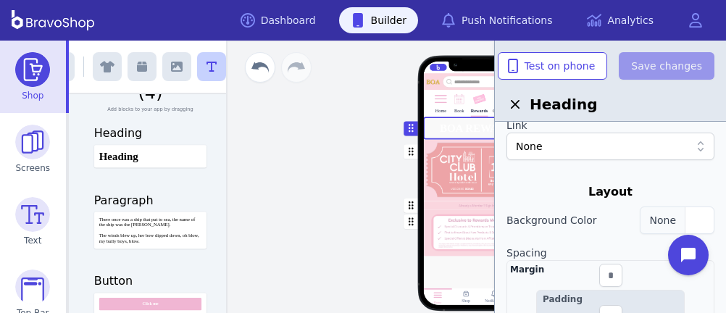
click at [701, 219] on div "button" at bounding box center [699, 220] width 29 height 26
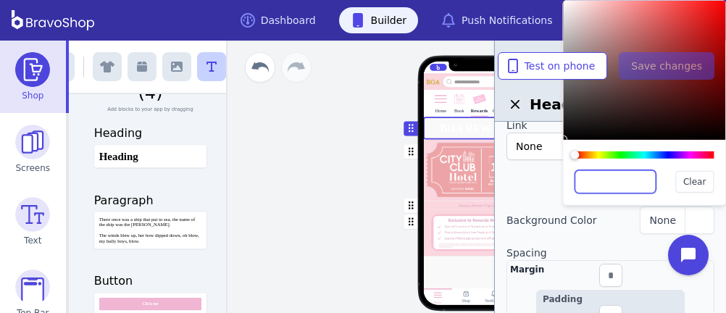
click at [637, 185] on input "text" at bounding box center [615, 181] width 81 height 23
paste input "*******"
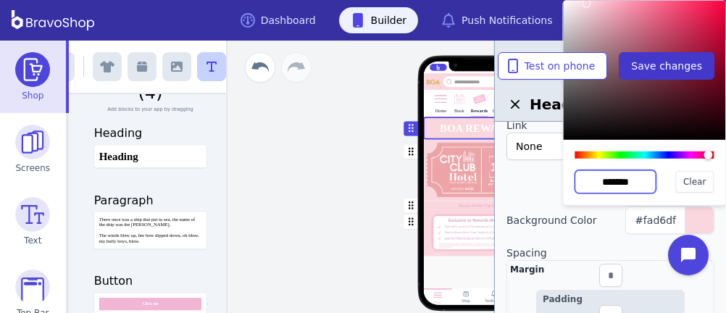
type input "*******"
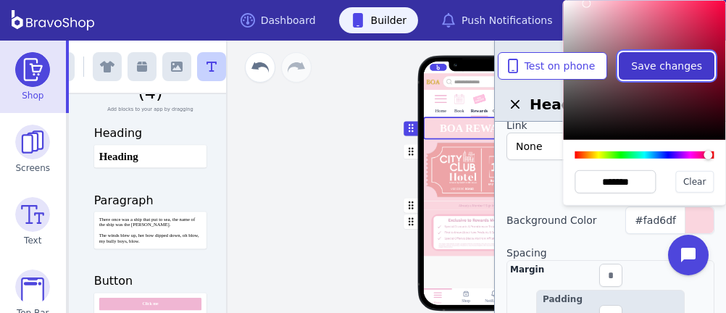
click at [662, 70] on span "Save changes" at bounding box center [666, 66] width 71 height 14
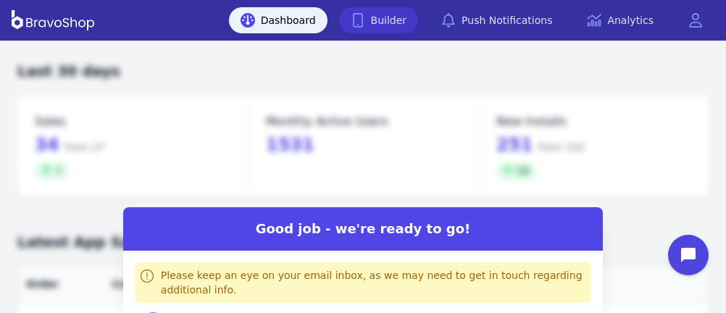
click at [406, 19] on link "Builder" at bounding box center [379, 20] width 80 height 26
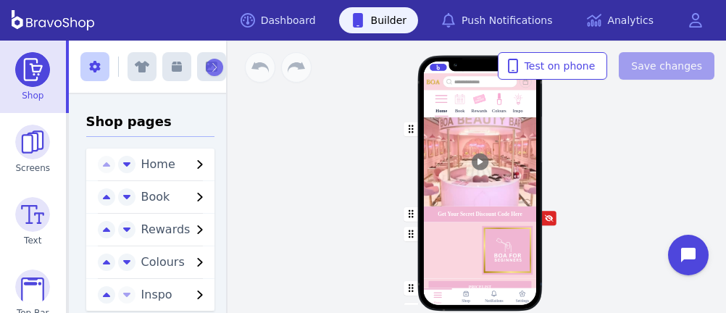
click at [475, 102] on img at bounding box center [480, 100] width 14 height 14
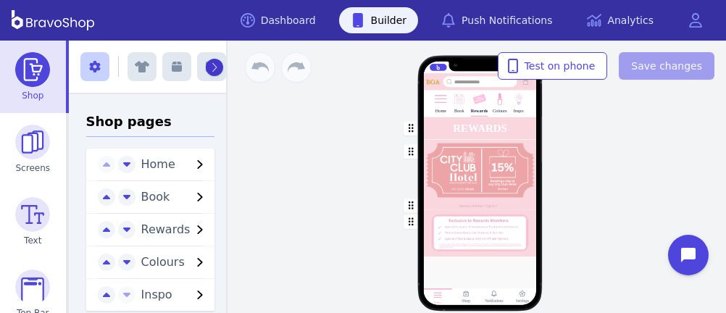
click at [211, 63] on icon "button" at bounding box center [214, 67] width 7 height 10
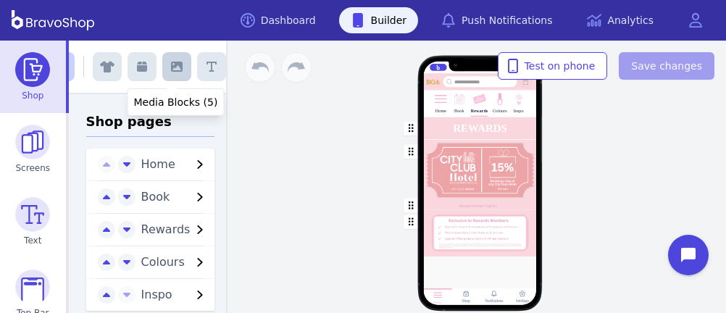
click at [171, 67] on icon "button" at bounding box center [177, 67] width 12 height 10
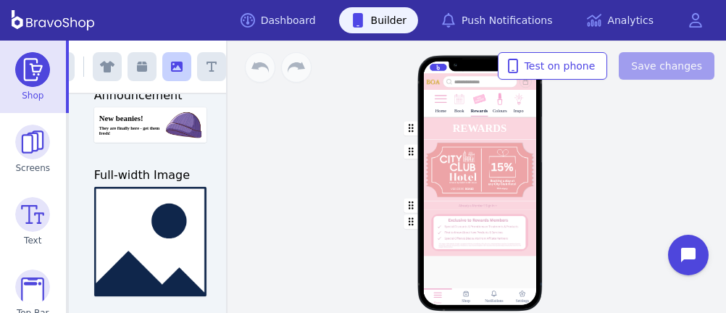
scroll to position [98, 0]
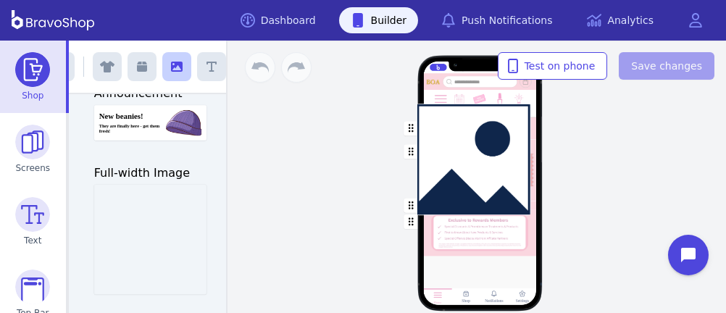
drag, startPoint x: 159, startPoint y: 205, endPoint x: 490, endPoint y: 126, distance: 339.9
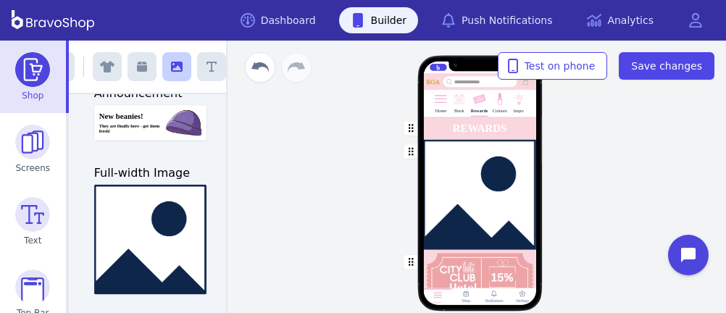
click at [489, 191] on div "button" at bounding box center [479, 195] width 113 height 110
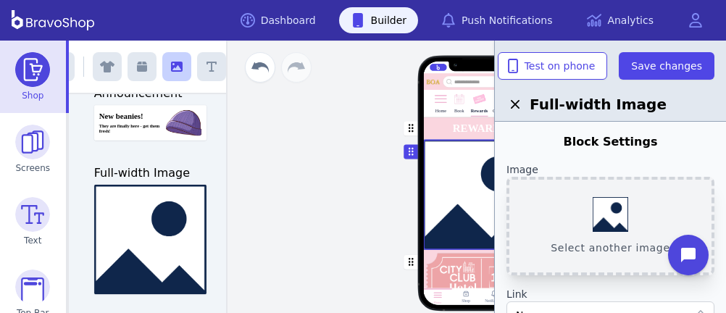
click at [599, 218] on button "Select another image" at bounding box center [611, 226] width 208 height 99
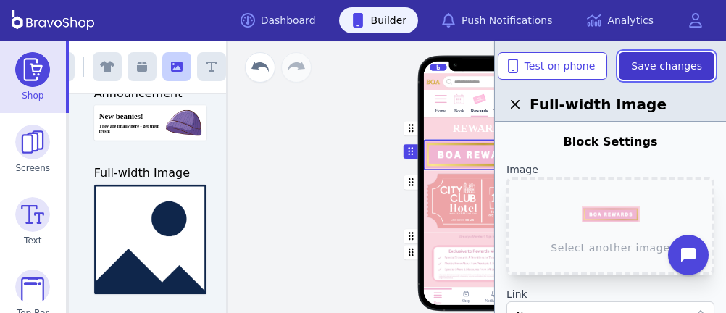
click at [650, 64] on span "Save changes" at bounding box center [666, 66] width 71 height 14
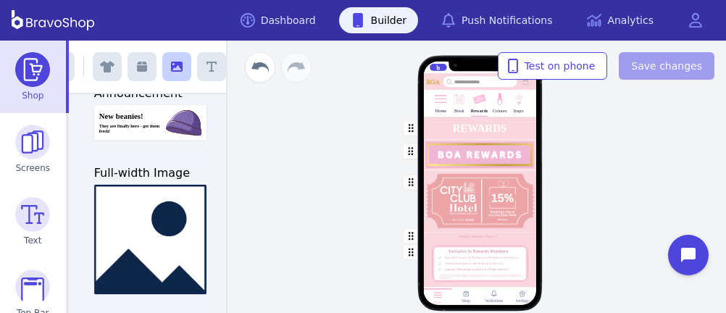
click at [494, 127] on div "button" at bounding box center [479, 128] width 113 height 22
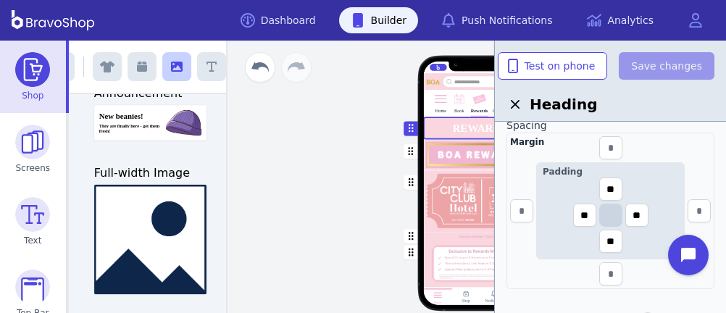
scroll to position [650, 0]
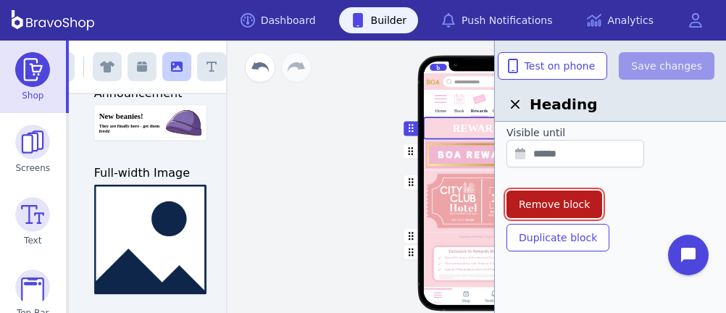
click at [560, 201] on span "Remove block" at bounding box center [554, 204] width 71 height 14
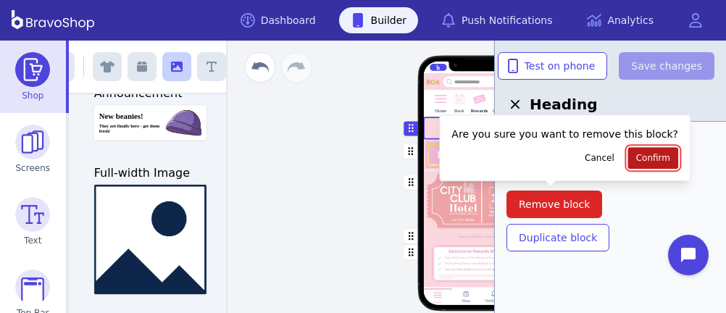
click at [636, 160] on span "Confirm" at bounding box center [653, 158] width 34 height 12
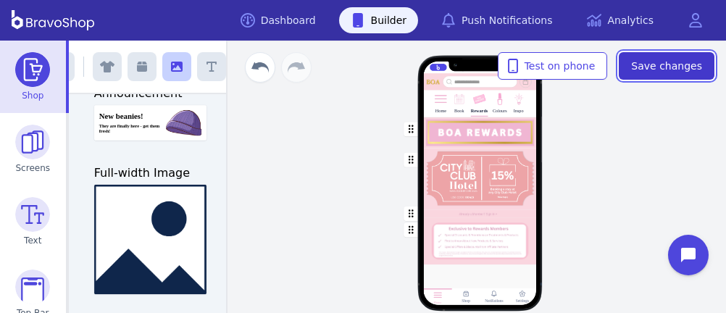
click at [693, 69] on span "Save changes" at bounding box center [666, 66] width 71 height 14
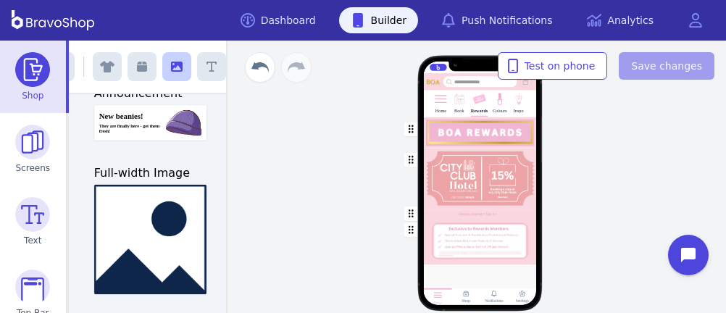
click at [502, 126] on div "button" at bounding box center [479, 132] width 113 height 30
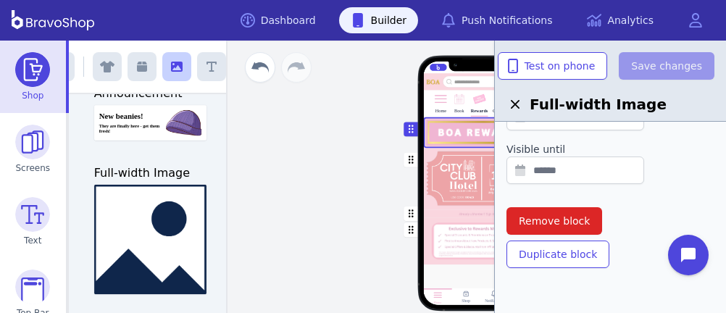
scroll to position [560, 0]
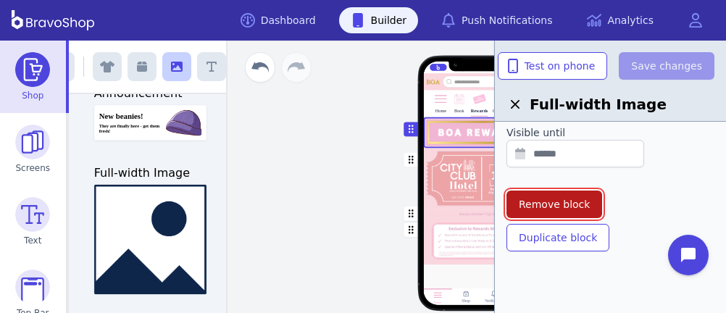
click at [576, 199] on span "Remove block" at bounding box center [554, 204] width 71 height 14
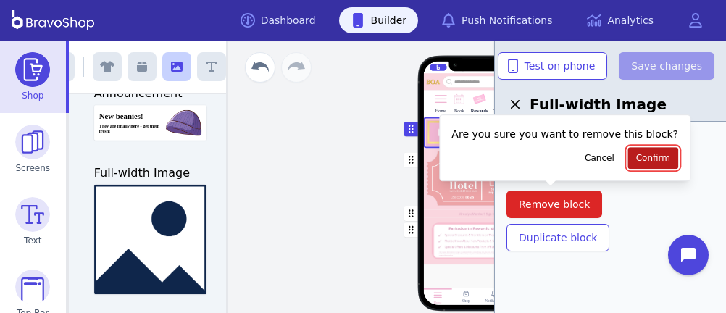
click at [636, 155] on span "Confirm" at bounding box center [653, 158] width 34 height 12
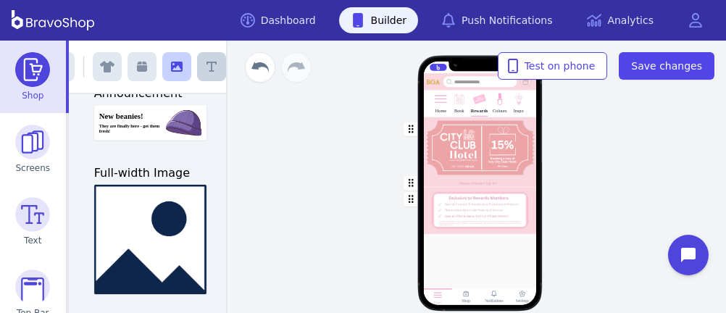
click at [212, 60] on button "button" at bounding box center [211, 66] width 29 height 29
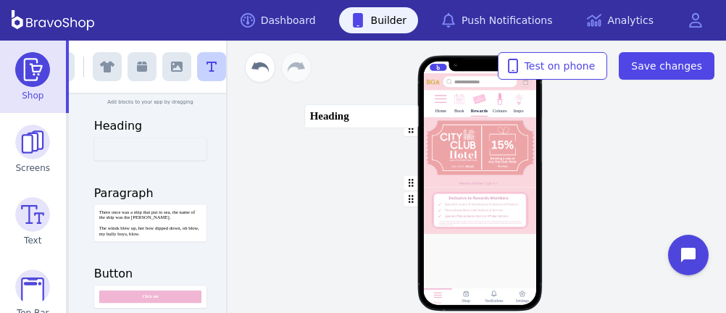
scroll to position [58, 0]
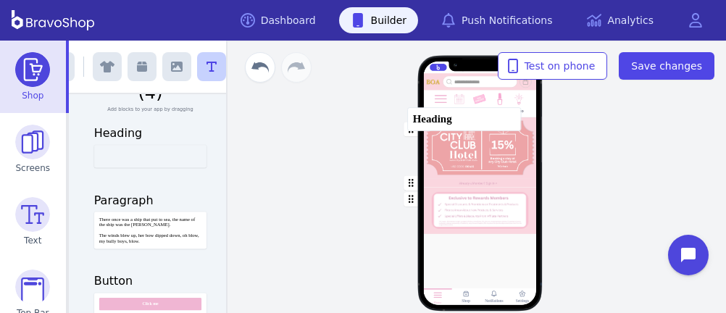
drag, startPoint x: 160, startPoint y: 112, endPoint x: 481, endPoint y: 115, distance: 321.1
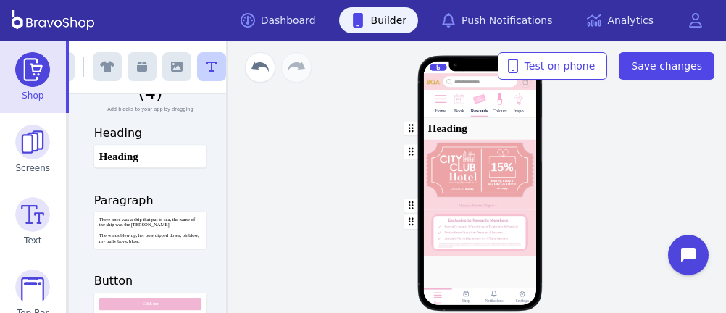
click at [469, 128] on div "button" at bounding box center [479, 128] width 113 height 22
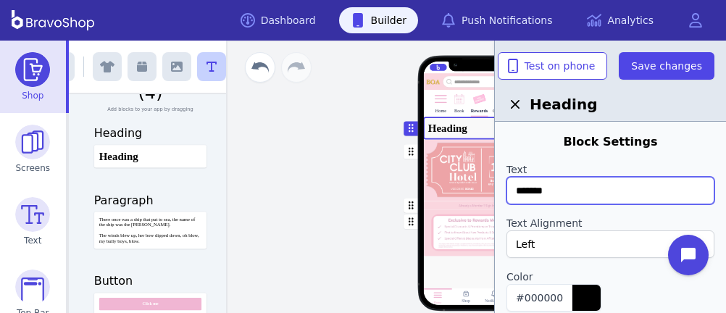
drag, startPoint x: 560, startPoint y: 196, endPoint x: 480, endPoint y: 187, distance: 80.2
click at [480, 187] on div "Exit builder Text Blocks (4) Add blocks to your app by dragging Heading Heading…" at bounding box center [397, 177] width 657 height 273
type input "**********"
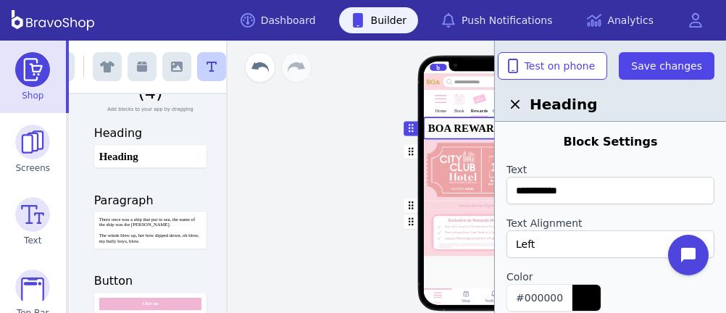
click at [539, 241] on div "Left" at bounding box center [603, 244] width 174 height 14
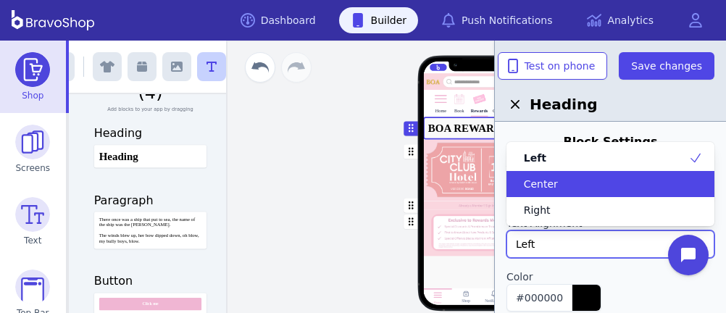
click at [538, 180] on span "Center" at bounding box center [541, 184] width 34 height 14
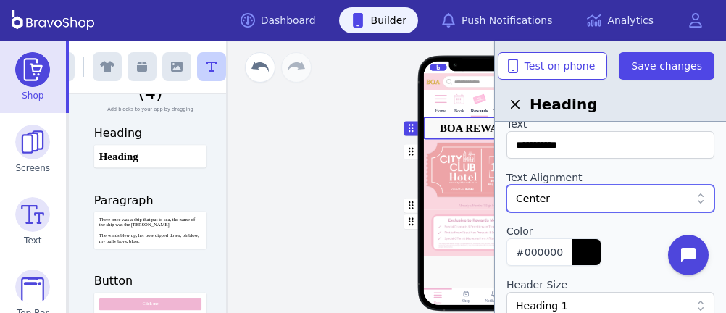
scroll to position [48, 0]
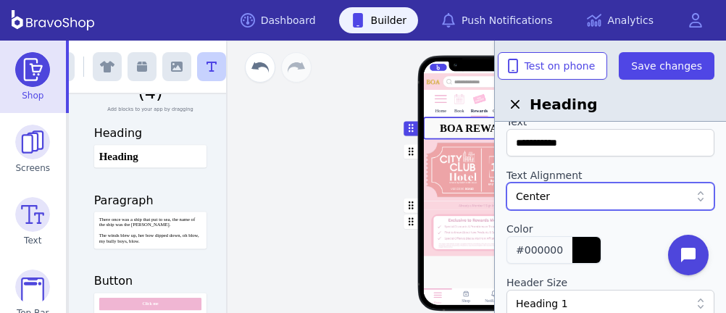
click at [576, 254] on div "button" at bounding box center [586, 250] width 29 height 26
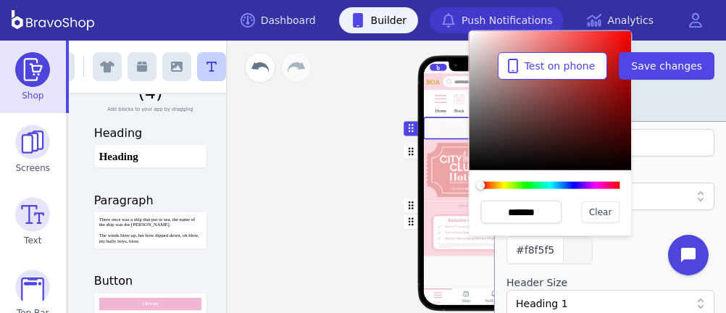
type input "*******"
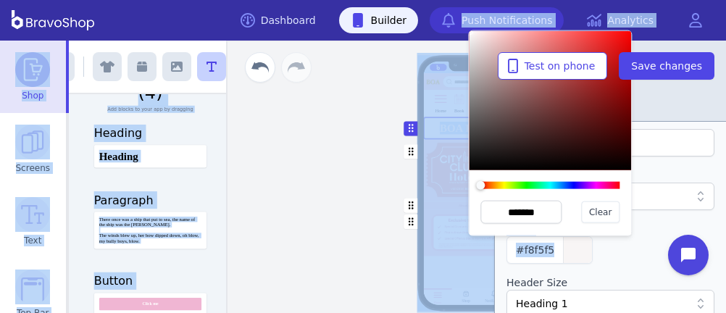
drag, startPoint x: 471, startPoint y: 35, endPoint x: 465, endPoint y: 29, distance: 8.7
click at [465, 29] on div "**********" at bounding box center [363, 156] width 726 height 313
click at [599, 256] on div "#ffffff" at bounding box center [611, 250] width 208 height 28
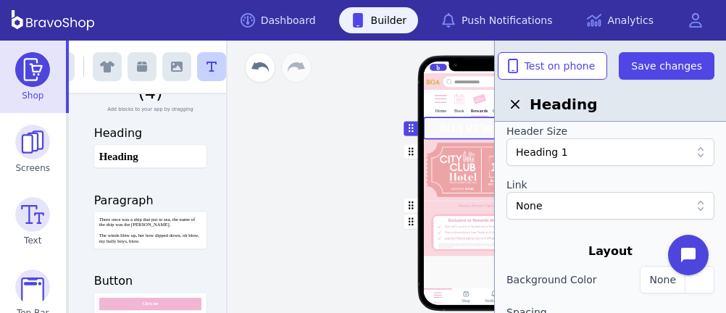
scroll to position [200, 0]
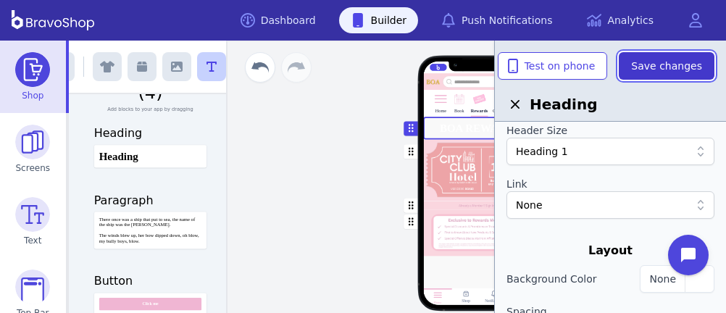
click at [688, 59] on span "Save changes" at bounding box center [666, 66] width 71 height 14
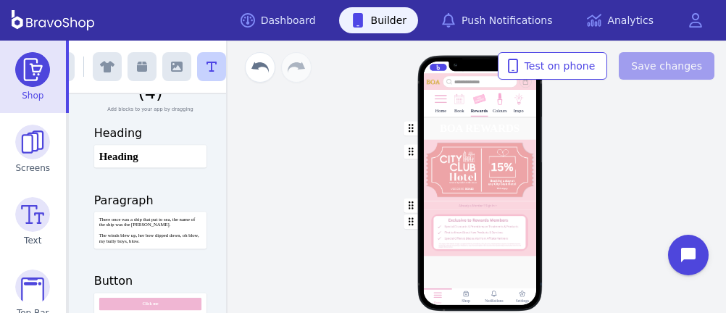
click at [431, 204] on div "button" at bounding box center [479, 206] width 113 height 9
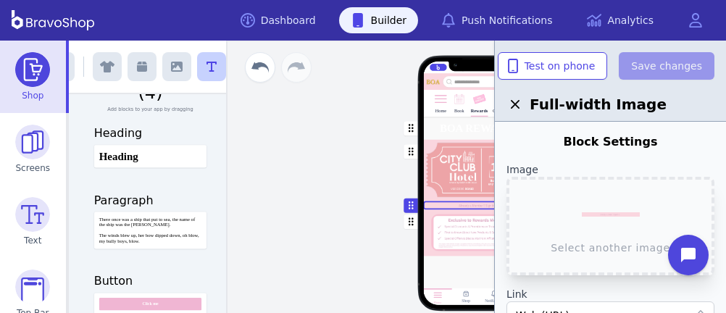
click at [426, 230] on div "button" at bounding box center [479, 233] width 113 height 46
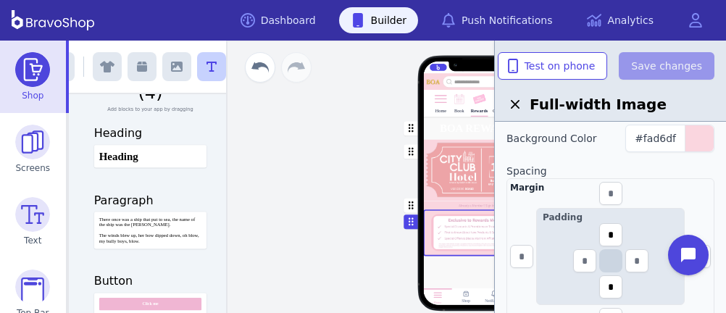
scroll to position [238, 0]
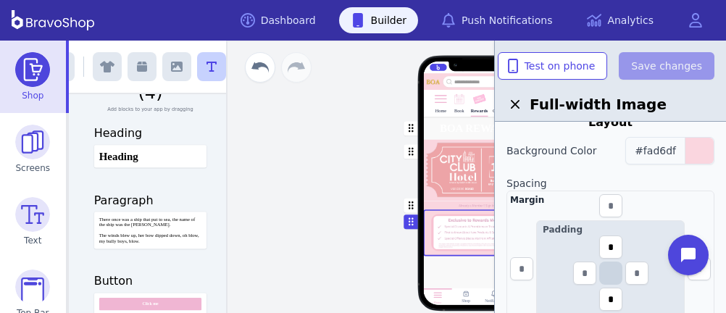
click at [674, 150] on span "#fad6df" at bounding box center [655, 151] width 41 height 12
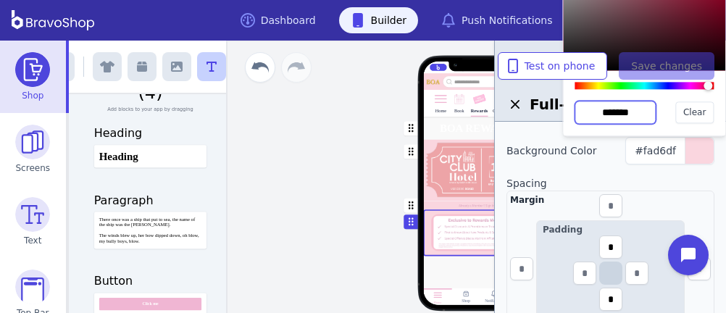
drag, startPoint x: 642, startPoint y: 114, endPoint x: 580, endPoint y: 112, distance: 62.4
click at [580, 112] on input "*******" at bounding box center [615, 112] width 81 height 23
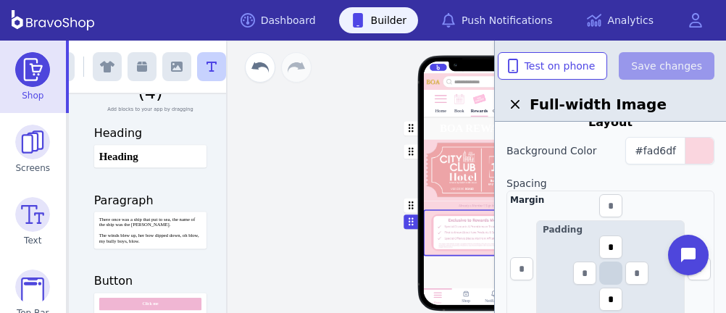
click at [463, 123] on div "button" at bounding box center [479, 128] width 113 height 22
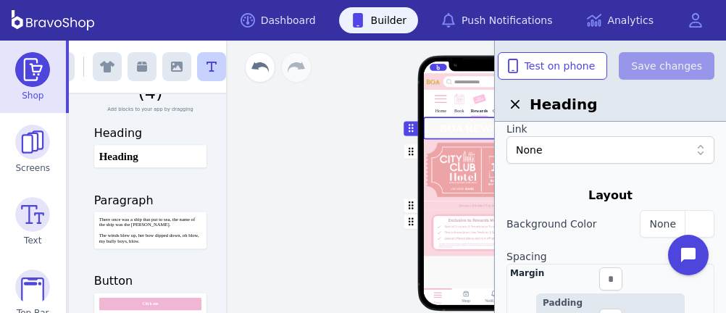
scroll to position [259, 0]
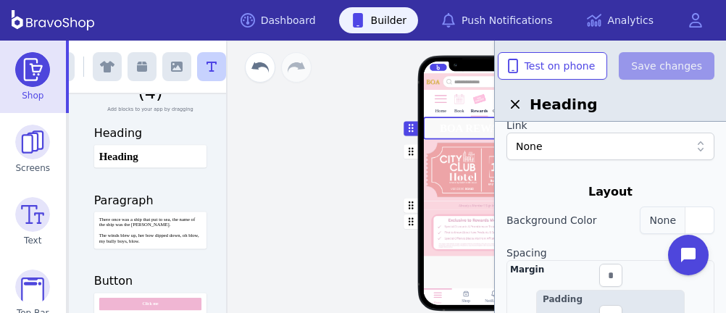
click at [701, 219] on div "button" at bounding box center [699, 220] width 29 height 26
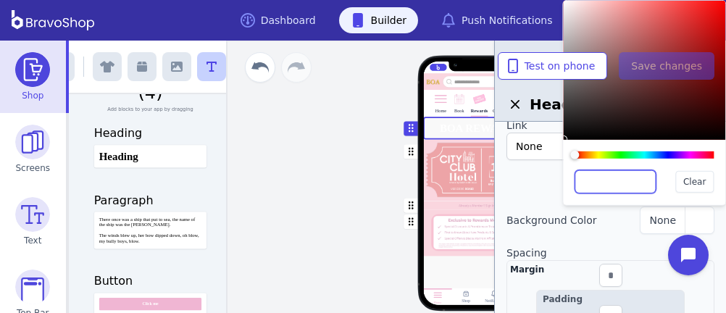
click at [637, 185] on input "text" at bounding box center [615, 181] width 81 height 23
paste input "*******"
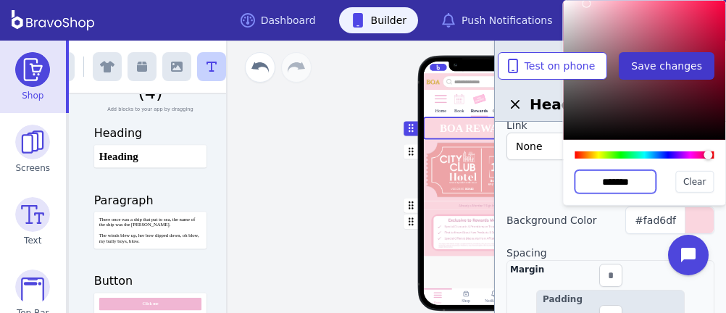
type input "*******"
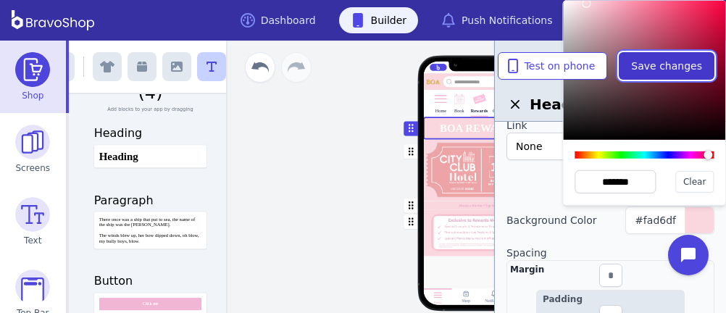
click at [662, 70] on span "Save changes" at bounding box center [666, 66] width 71 height 14
